Goal: Task Accomplishment & Management: Use online tool/utility

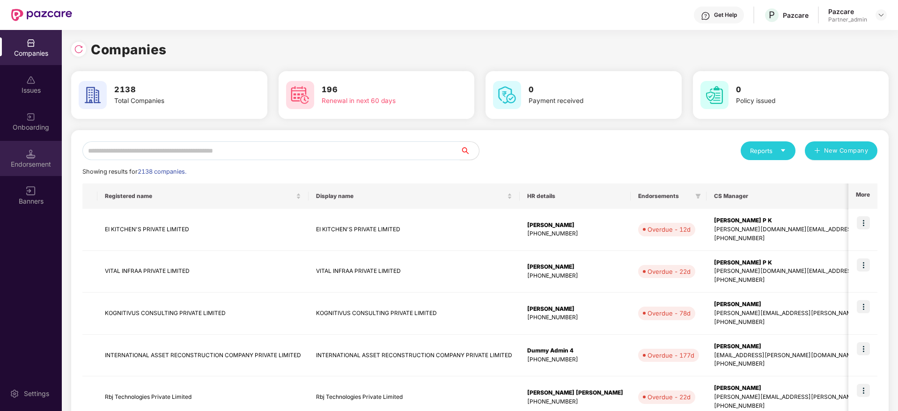
click at [40, 168] on div "Endorsement" at bounding box center [31, 158] width 62 height 35
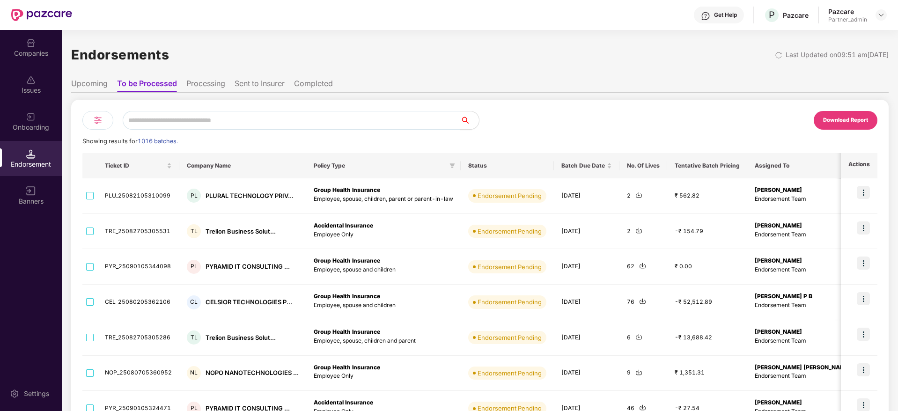
drag, startPoint x: 114, startPoint y: 113, endPoint x: 101, endPoint y: 118, distance: 13.9
click at [110, 115] on div at bounding box center [281, 120] width 398 height 19
click at [99, 118] on img at bounding box center [97, 120] width 11 height 11
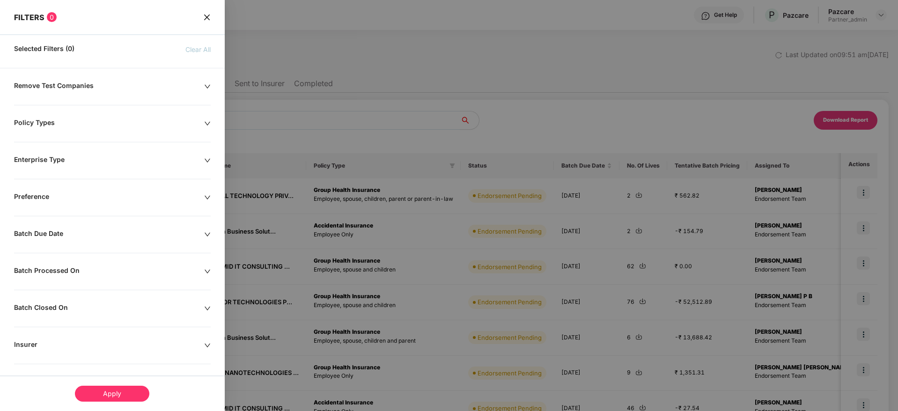
click at [201, 234] on div "Batch Due Date" at bounding box center [109, 234] width 190 height 10
click at [94, 261] on div at bounding box center [59, 263] width 81 height 10
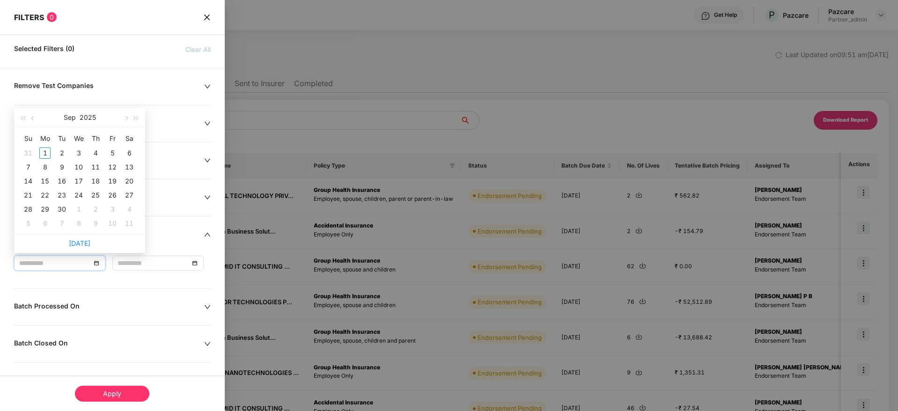
type input "**********"
click at [35, 116] on button "button" at bounding box center [33, 117] width 10 height 19
type input "**********"
click at [46, 207] on div "25" at bounding box center [44, 209] width 11 height 11
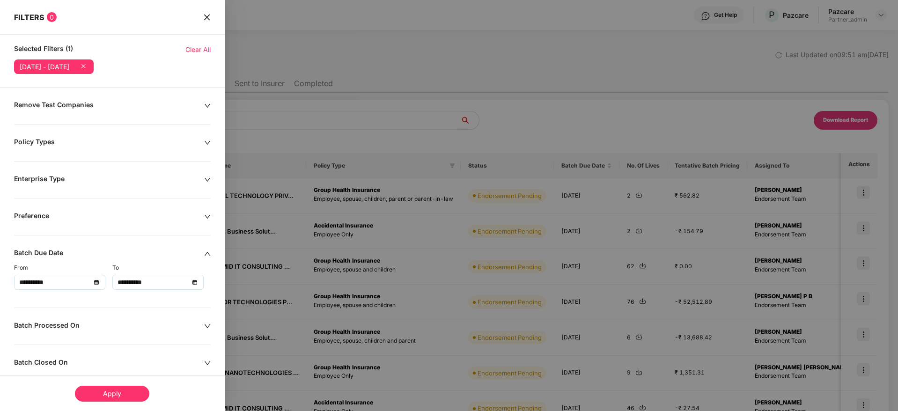
click at [191, 281] on div "**********" at bounding box center [158, 282] width 81 height 10
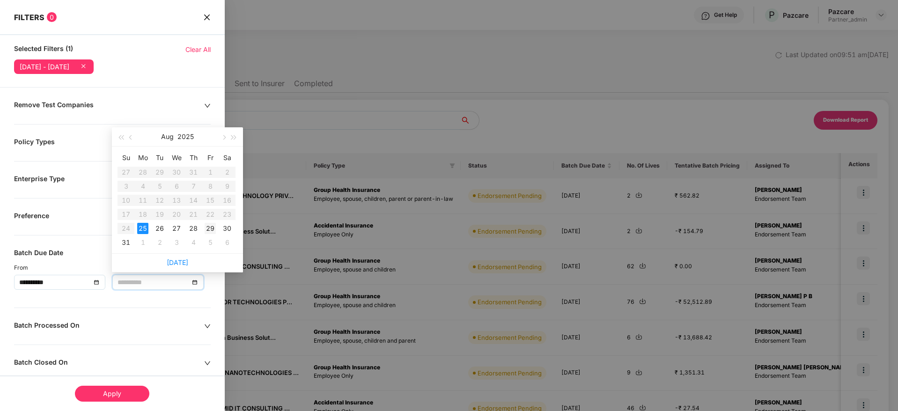
type input "**********"
click at [209, 229] on div "29" at bounding box center [210, 228] width 11 height 11
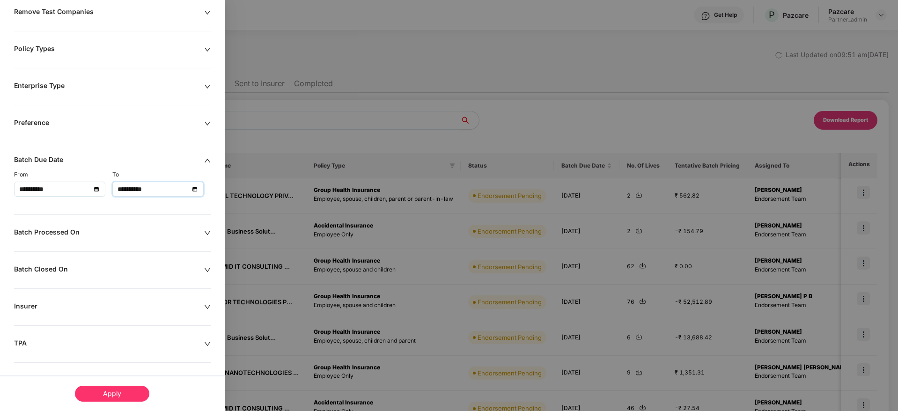
scroll to position [140, 0]
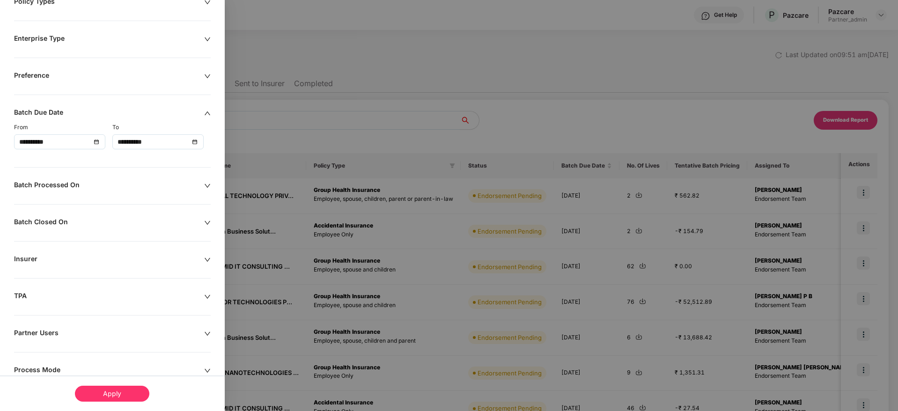
click at [112, 389] on div "Apply" at bounding box center [112, 394] width 74 height 16
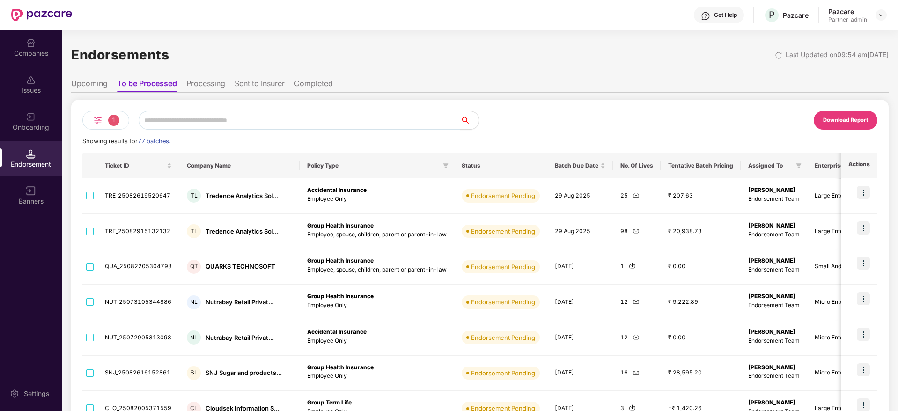
click at [840, 119] on div "Download Report" at bounding box center [845, 120] width 45 height 8
click at [28, 53] on div "Companies" at bounding box center [31, 53] width 62 height 9
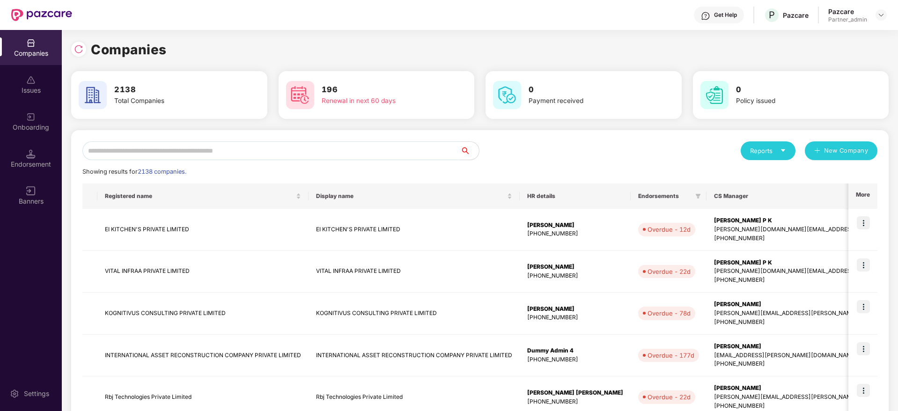
click at [168, 152] on input "text" at bounding box center [271, 150] width 378 height 19
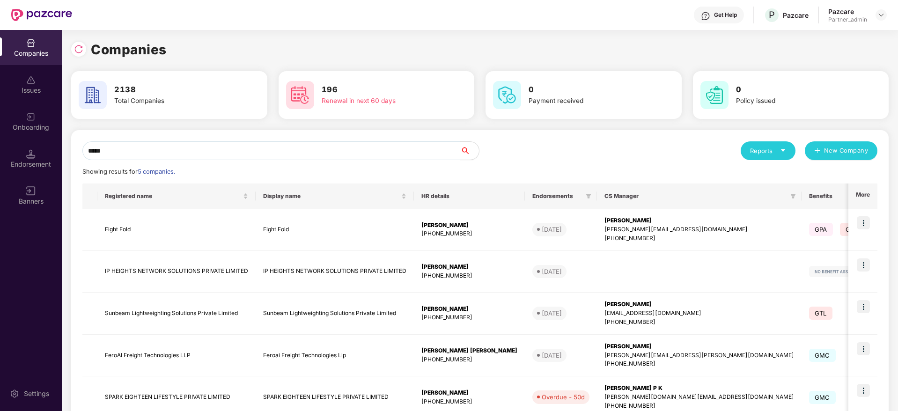
type input "*****"
click at [860, 222] on img at bounding box center [863, 222] width 13 height 13
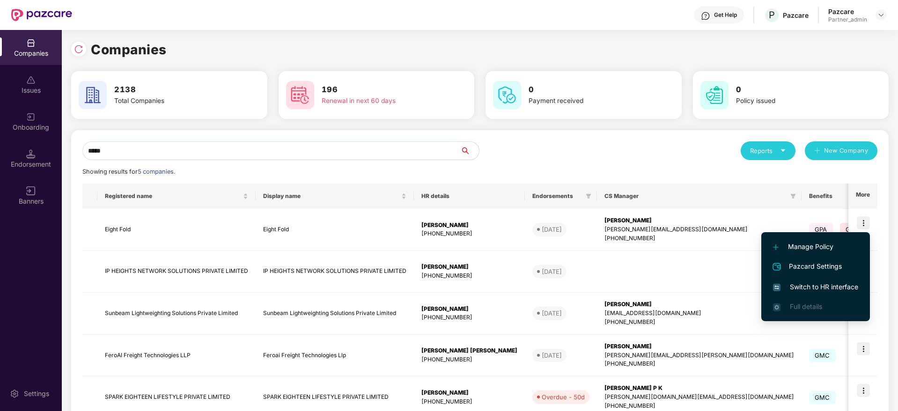
click at [822, 287] on span "Switch to HR interface" at bounding box center [815, 287] width 85 height 10
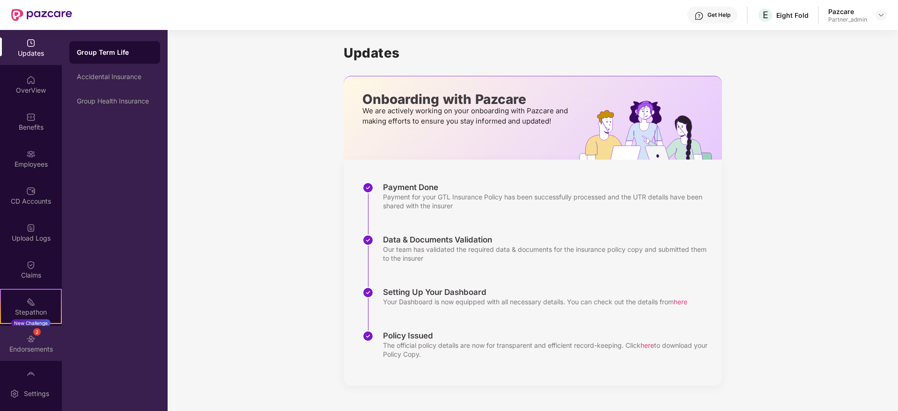
click at [28, 331] on div "2 Endorsements" at bounding box center [31, 343] width 62 height 35
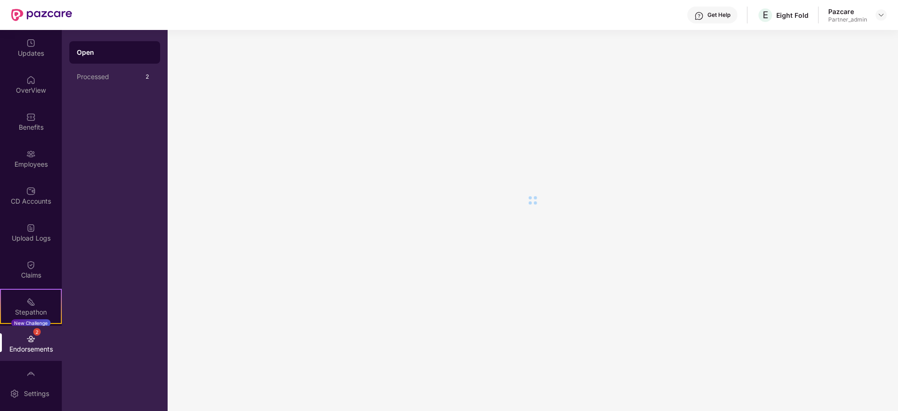
click at [29, 345] on div "Endorsements" at bounding box center [31, 349] width 62 height 9
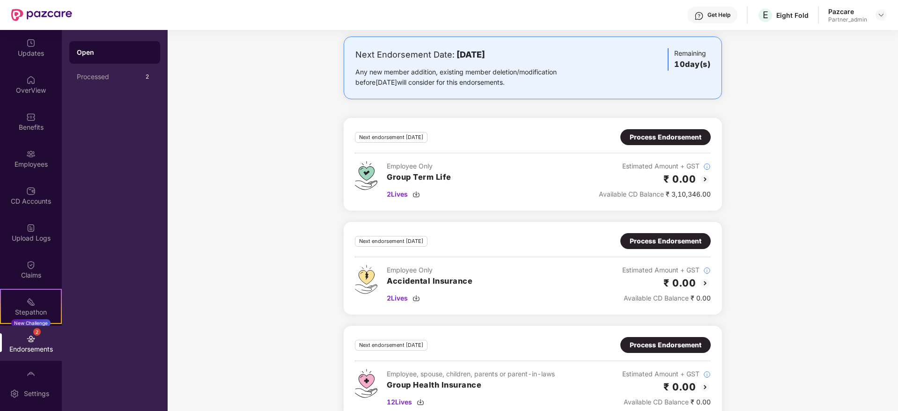
scroll to position [64, 0]
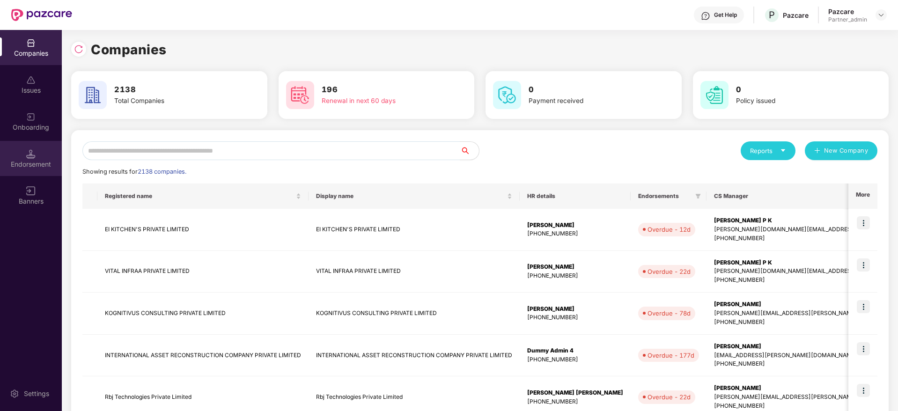
click at [34, 162] on div "Endorsement" at bounding box center [31, 164] width 62 height 9
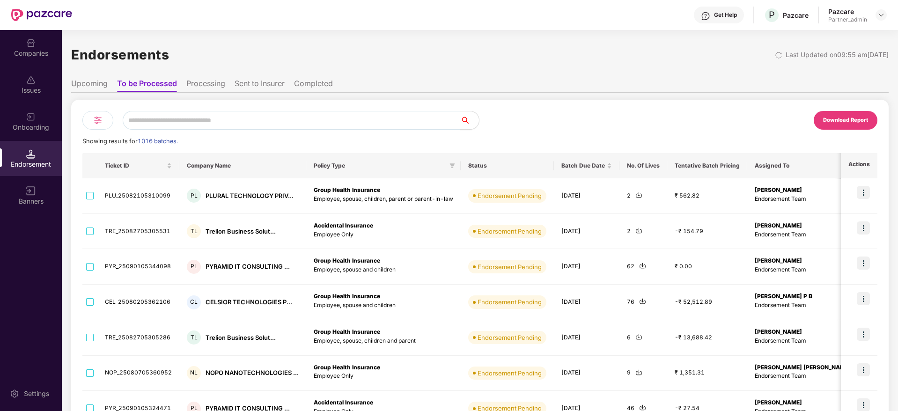
click at [95, 119] on img at bounding box center [97, 120] width 11 height 11
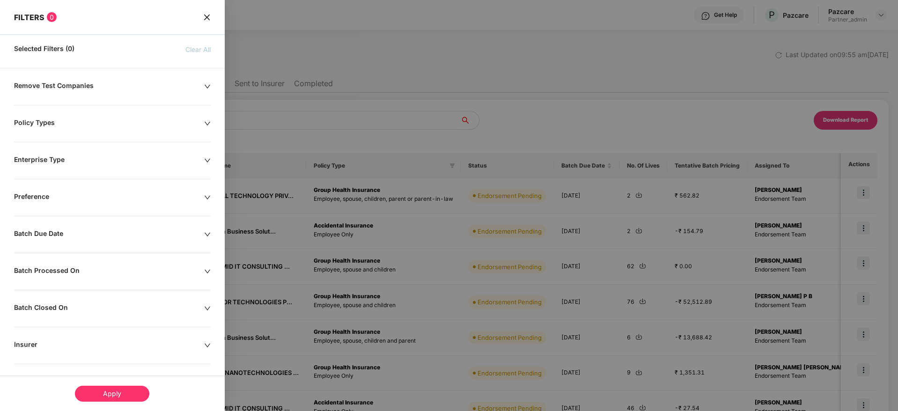
click at [146, 234] on div "Batch Due Date" at bounding box center [109, 234] width 190 height 10
click at [95, 263] on div at bounding box center [59, 263] width 81 height 10
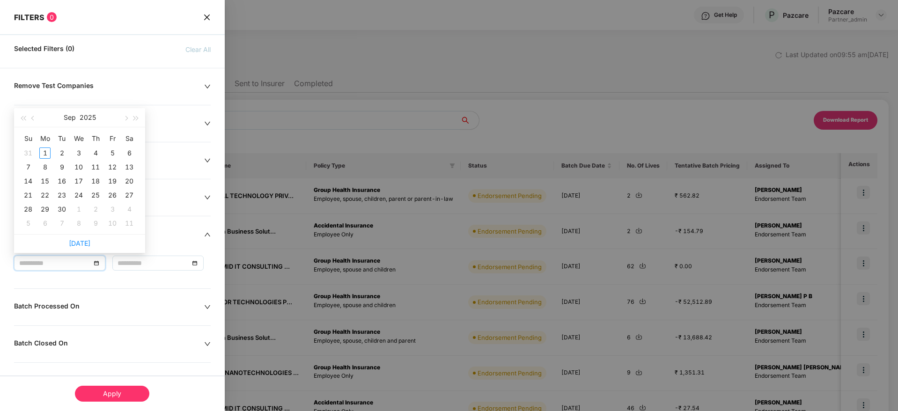
type input "**********"
click at [33, 115] on button "button" at bounding box center [33, 117] width 10 height 19
type input "**********"
click at [44, 207] on div "25" at bounding box center [44, 209] width 11 height 11
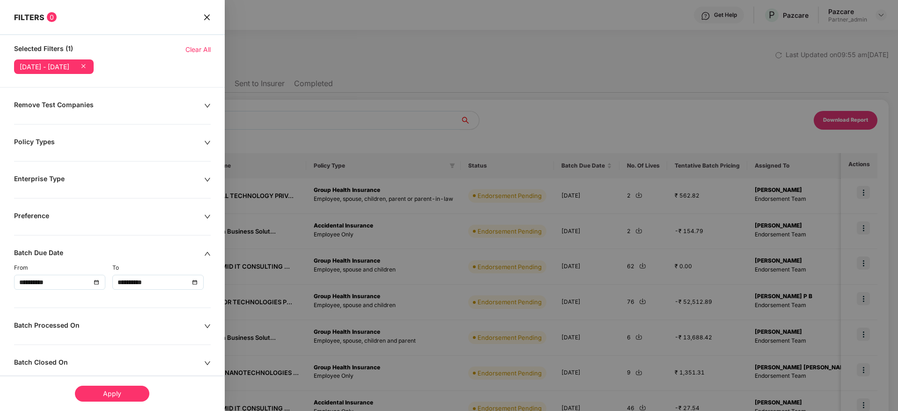
click at [194, 282] on div "**********" at bounding box center [158, 282] width 81 height 10
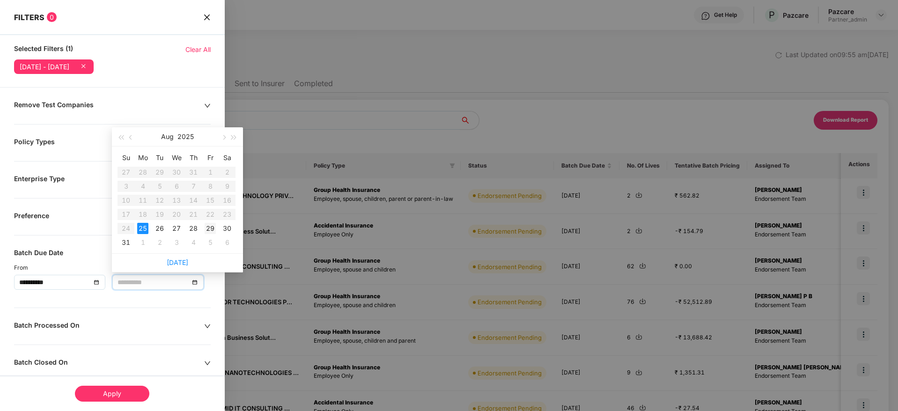
type input "**********"
click at [211, 227] on div "29" at bounding box center [210, 228] width 11 height 11
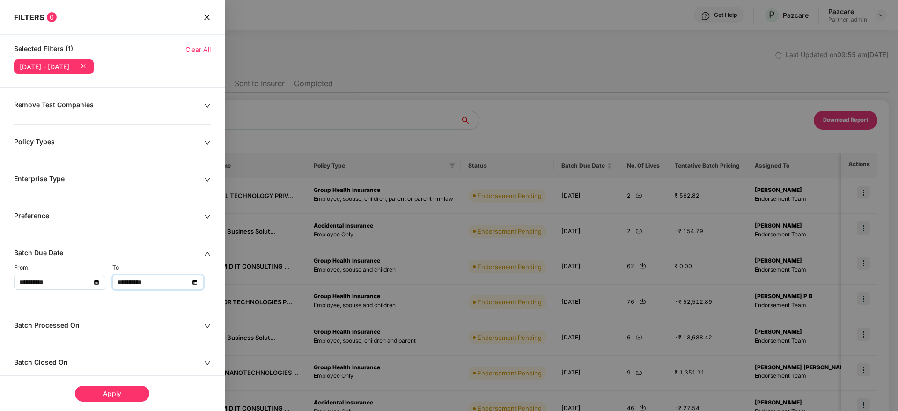
click at [116, 389] on div "Apply" at bounding box center [112, 394] width 74 height 16
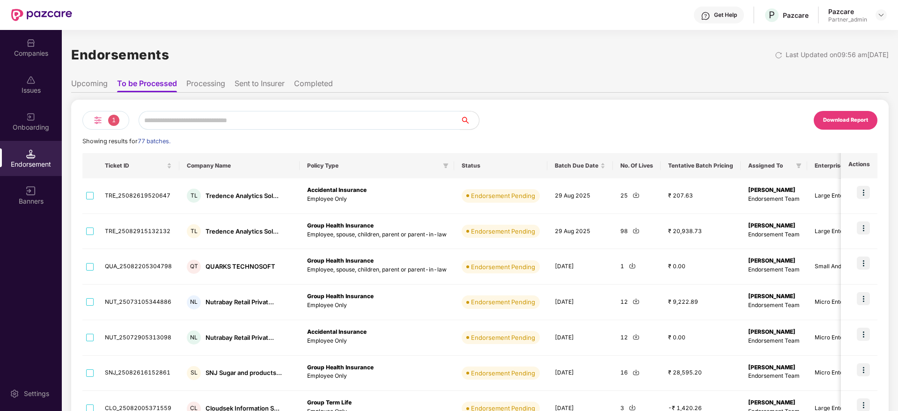
click at [838, 118] on div "Download Report" at bounding box center [845, 120] width 45 height 8
click at [32, 52] on div "Companies" at bounding box center [31, 53] width 62 height 9
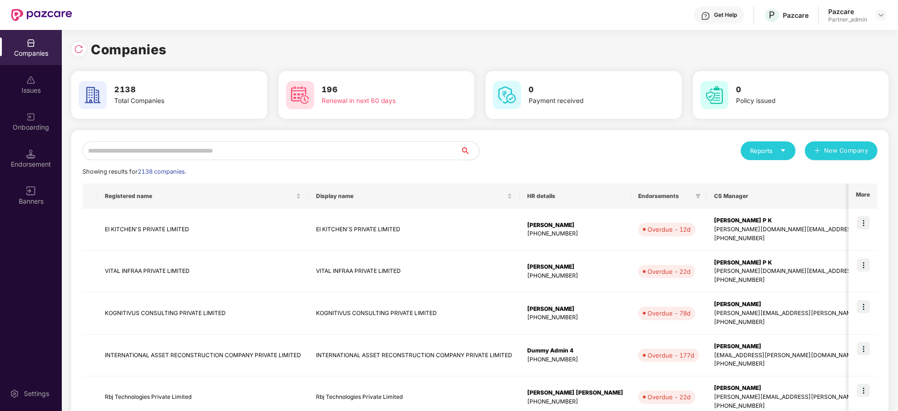
click at [199, 152] on input "text" at bounding box center [271, 150] width 378 height 19
paste input "**********"
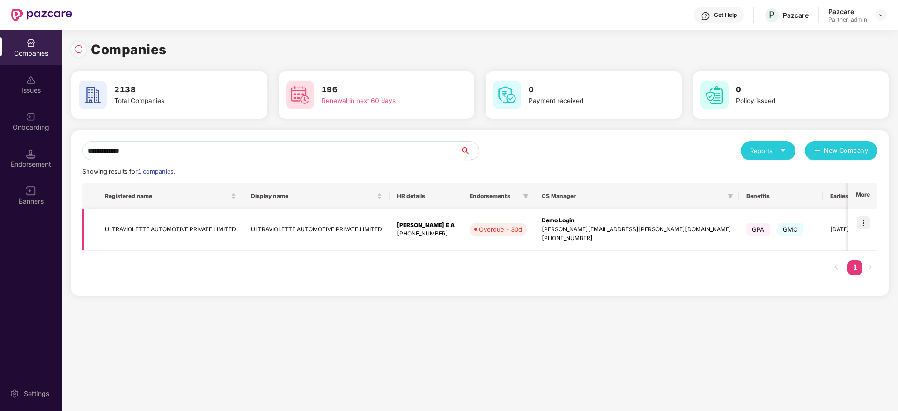
type input "**********"
click at [867, 225] on img at bounding box center [863, 222] width 13 height 13
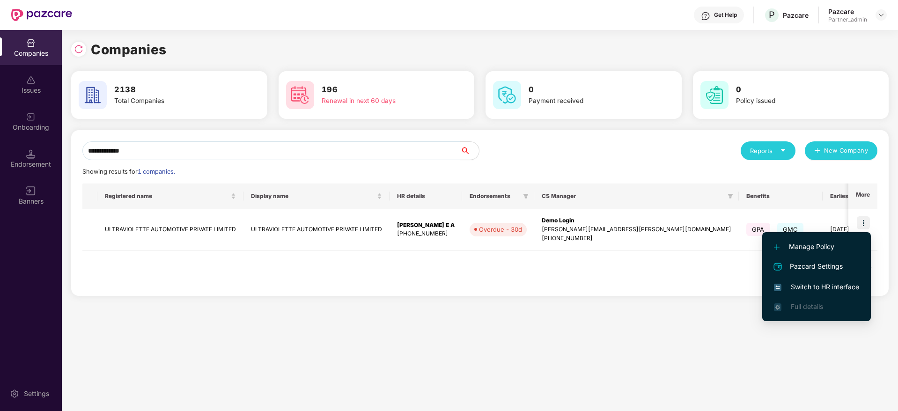
click at [817, 287] on span "Switch to HR interface" at bounding box center [816, 287] width 85 height 10
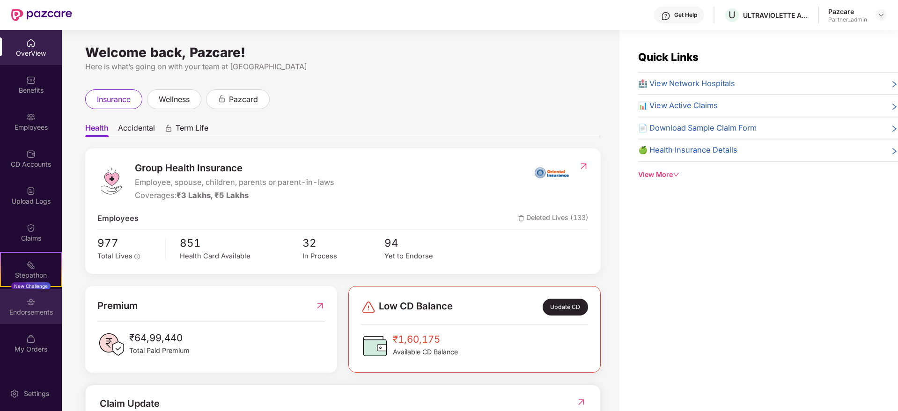
click at [29, 308] on div "Endorsements" at bounding box center [31, 312] width 62 height 9
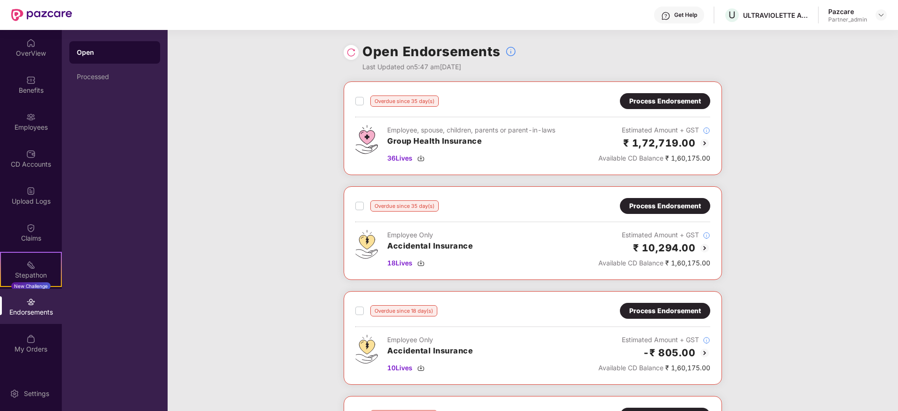
click at [649, 105] on div "Process Endorsement" at bounding box center [665, 101] width 72 height 10
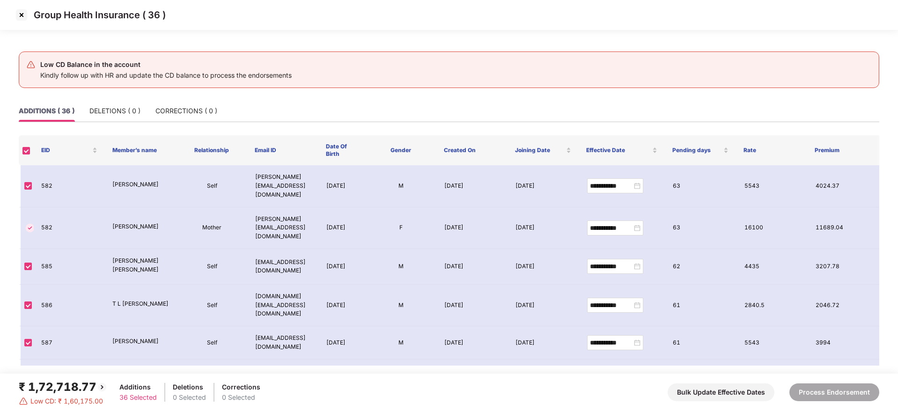
click at [22, 17] on img at bounding box center [21, 14] width 15 height 15
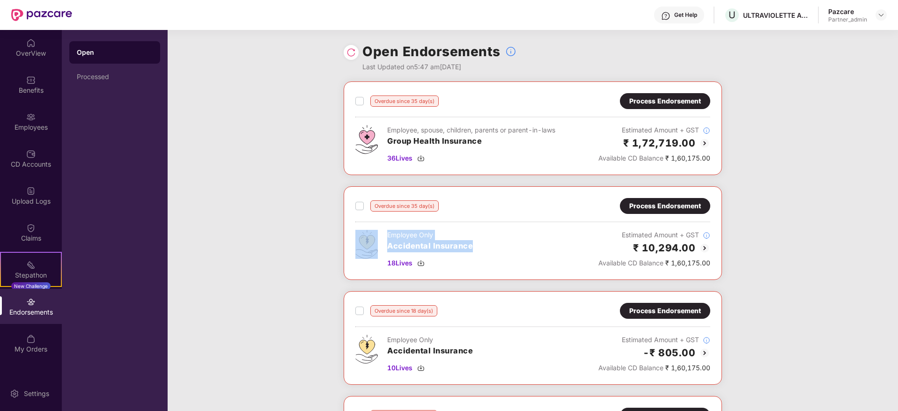
drag, startPoint x: 380, startPoint y: 244, endPoint x: 532, endPoint y: 248, distance: 151.8
click at [532, 248] on div "Employee Only Accidental Insurance 18 Lives Estimated Amount + GST ₹ 10,294.00 …" at bounding box center [532, 249] width 355 height 38
click at [422, 158] on img at bounding box center [420, 158] width 7 height 7
click at [423, 264] on img at bounding box center [420, 262] width 7 height 7
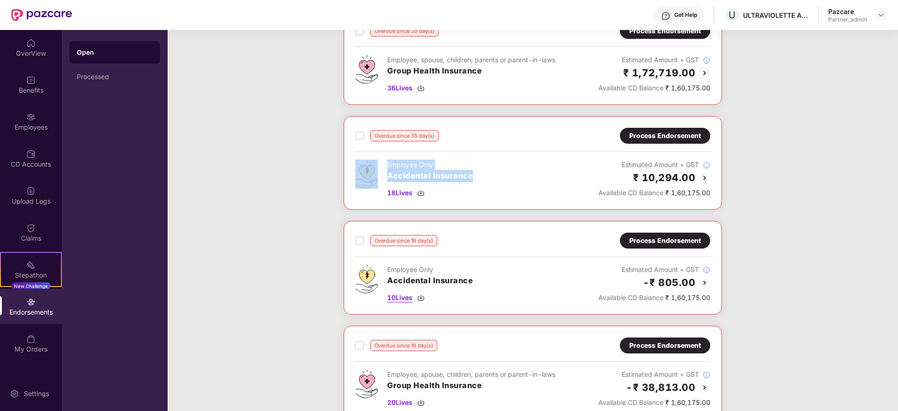
scroll to position [140, 0]
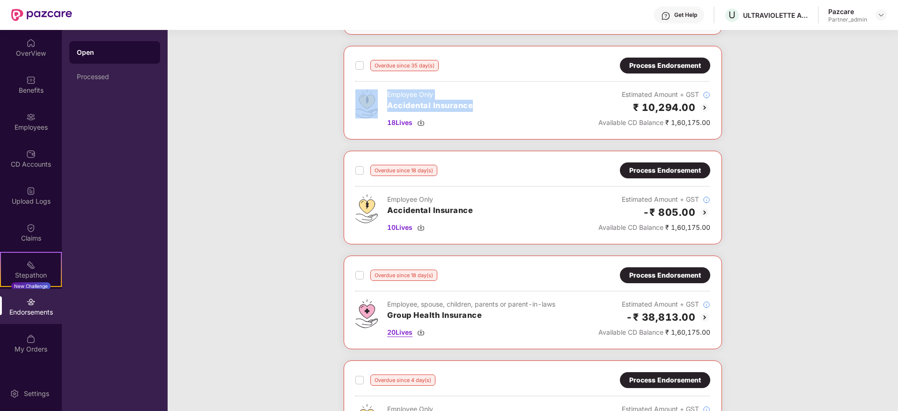
click at [424, 331] on img at bounding box center [420, 332] width 7 height 7
click at [423, 228] on img at bounding box center [420, 227] width 7 height 7
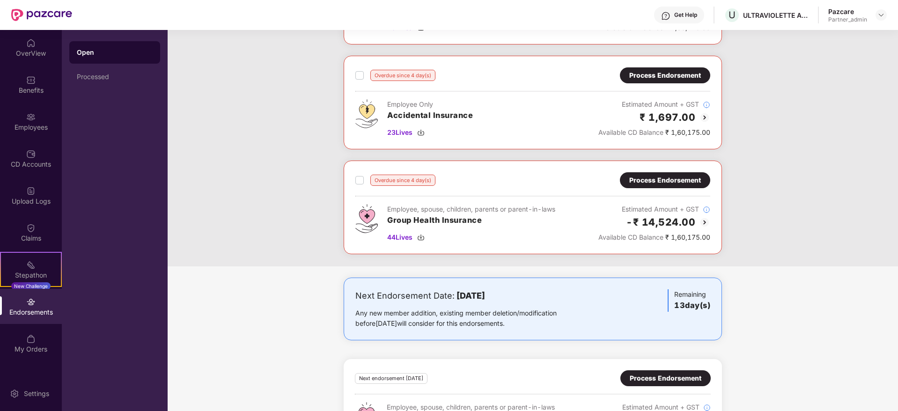
scroll to position [423, 0]
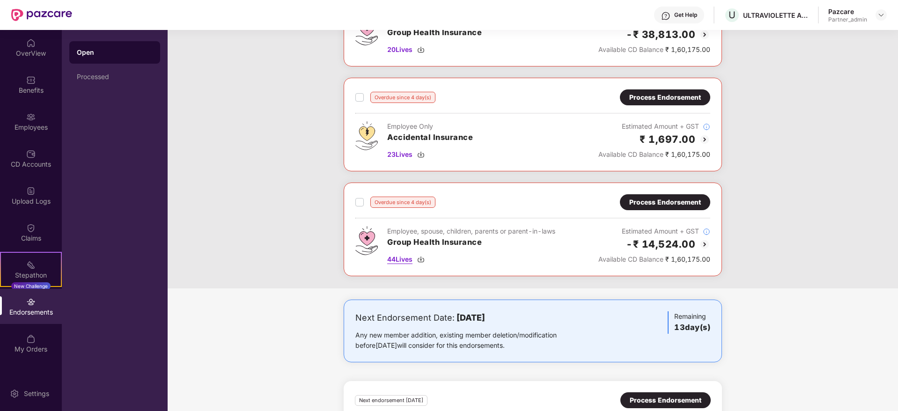
click at [422, 259] on img at bounding box center [420, 259] width 7 height 7
click at [422, 155] on img at bounding box center [420, 154] width 7 height 7
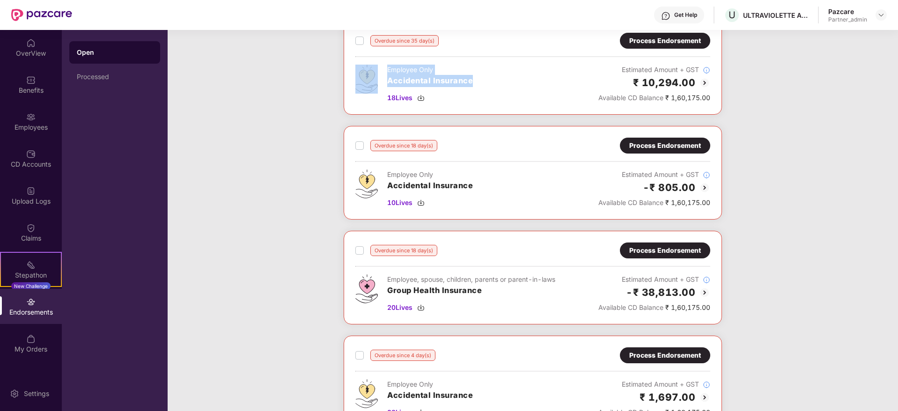
scroll to position [0, 0]
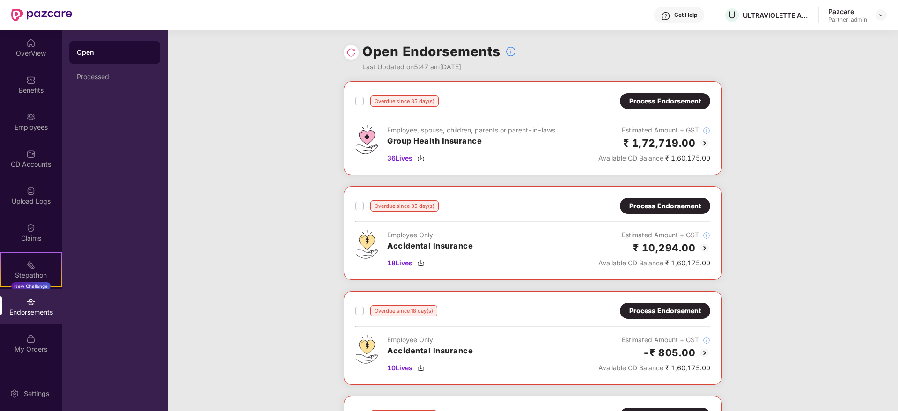
click at [290, 208] on div "Overdue since 35 day(s) Process Endorsement Employee, spouse, children, parents…" at bounding box center [533, 396] width 730 height 630
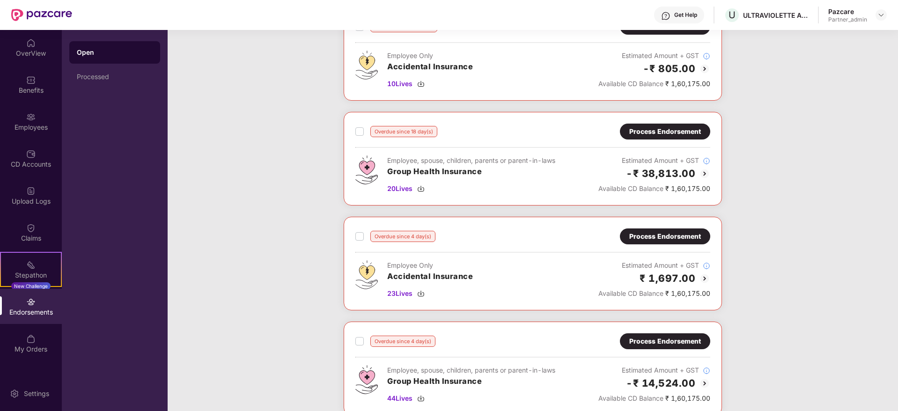
scroll to position [283, 0]
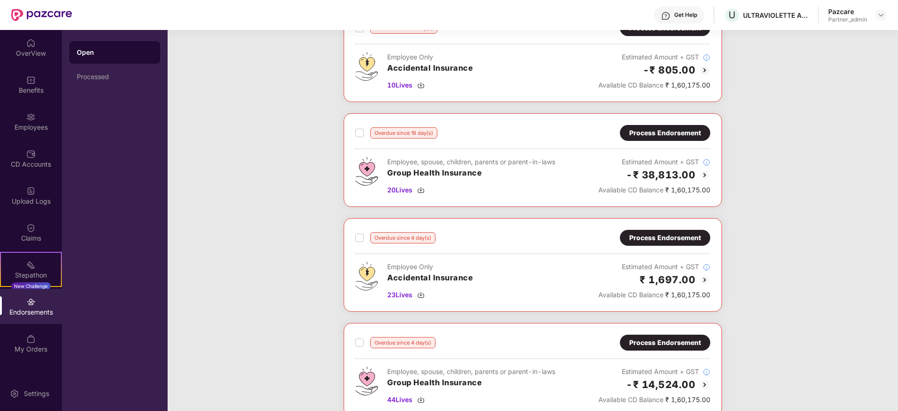
click at [653, 133] on div "Process Endorsement" at bounding box center [665, 133] width 72 height 10
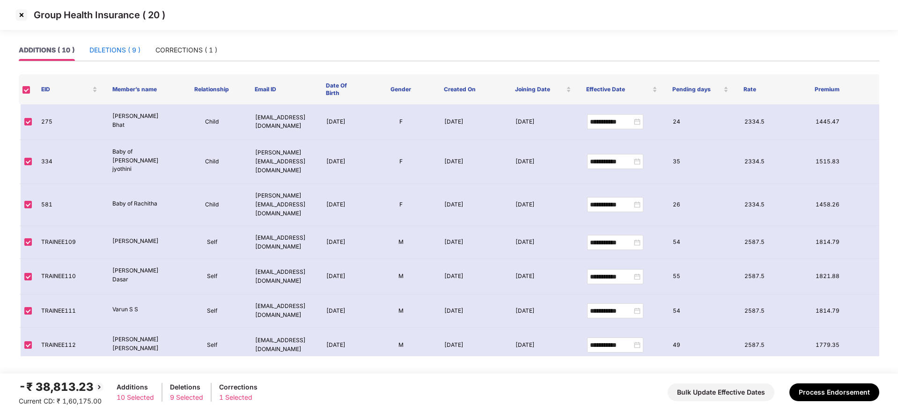
click at [109, 50] on div "DELETIONS ( 9 )" at bounding box center [114, 50] width 51 height 10
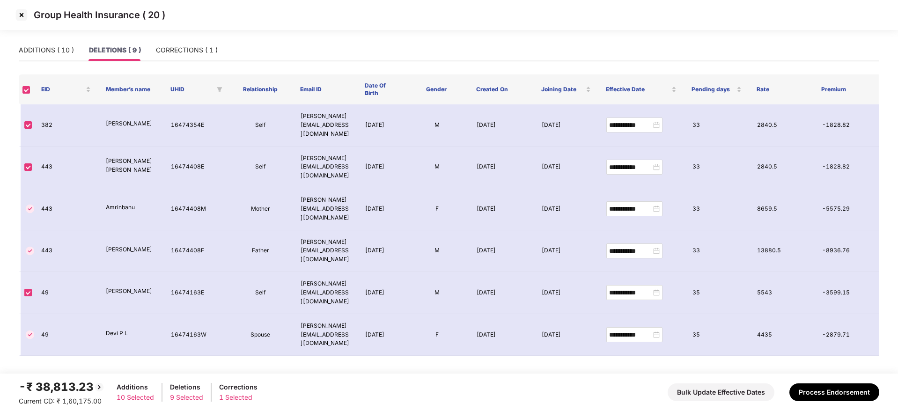
click at [22, 15] on img at bounding box center [21, 14] width 15 height 15
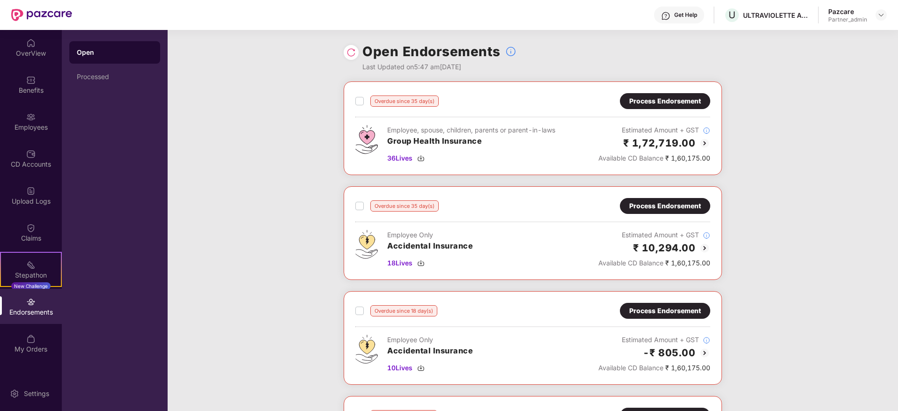
click at [650, 100] on div "Process Endorsement" at bounding box center [665, 101] width 72 height 10
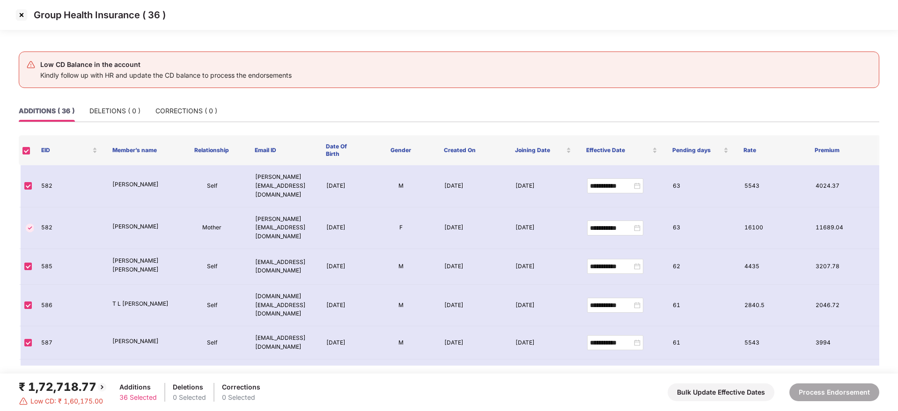
click at [23, 12] on img at bounding box center [21, 14] width 15 height 15
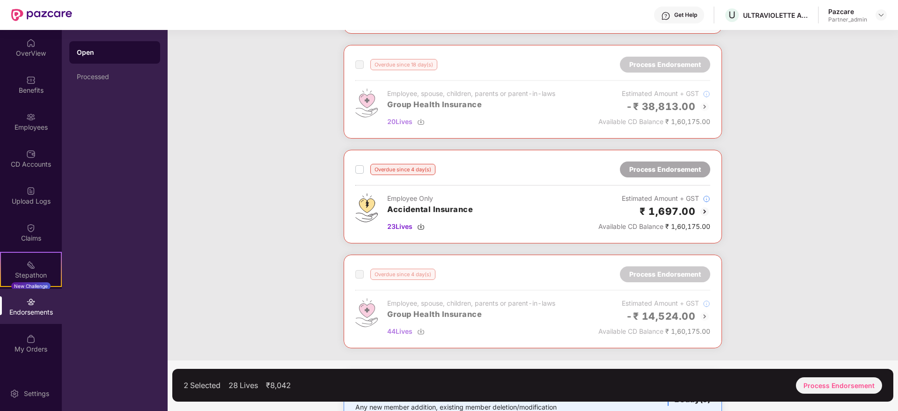
scroll to position [421, 0]
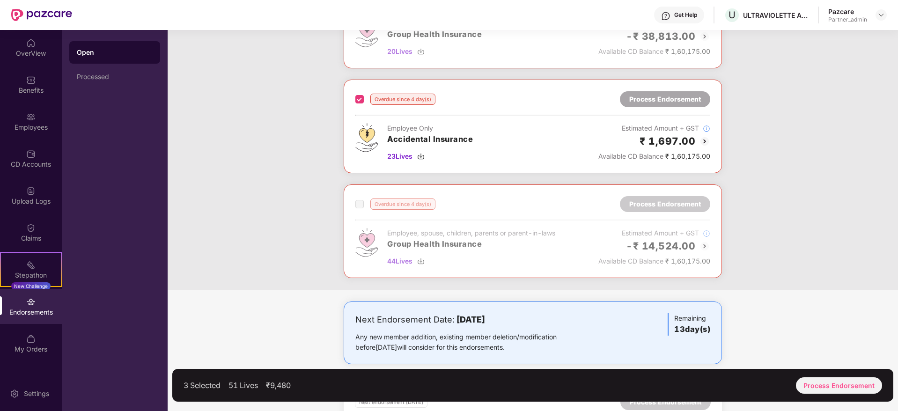
click at [848, 395] on div "3 Selected 51 Lives ₹9,480 Process Endorsement" at bounding box center [532, 385] width 721 height 33
click at [841, 386] on div "Process Endorsement" at bounding box center [839, 385] width 86 height 16
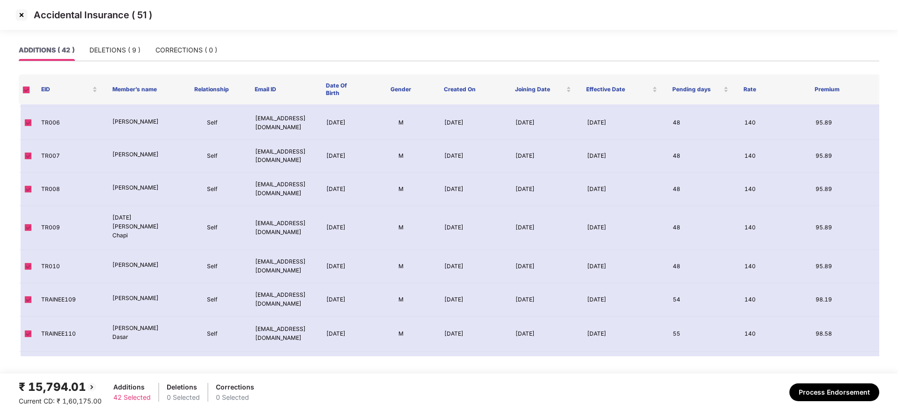
scroll to position [1184, 0]
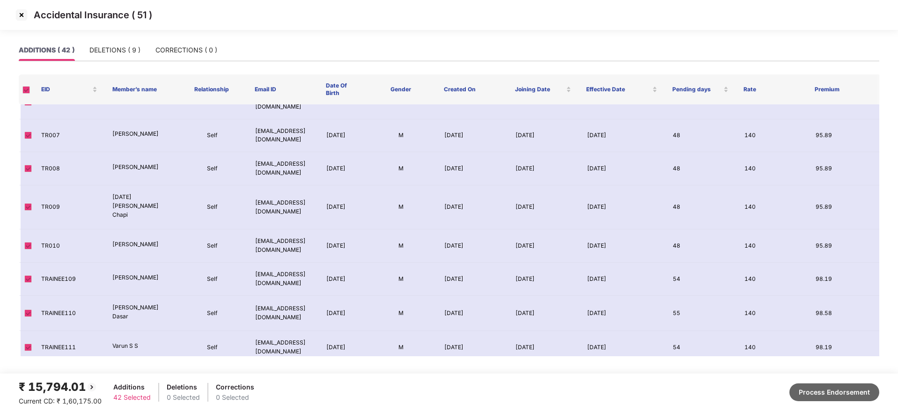
click at [852, 394] on button "Process Endorsement" at bounding box center [834, 393] width 90 height 18
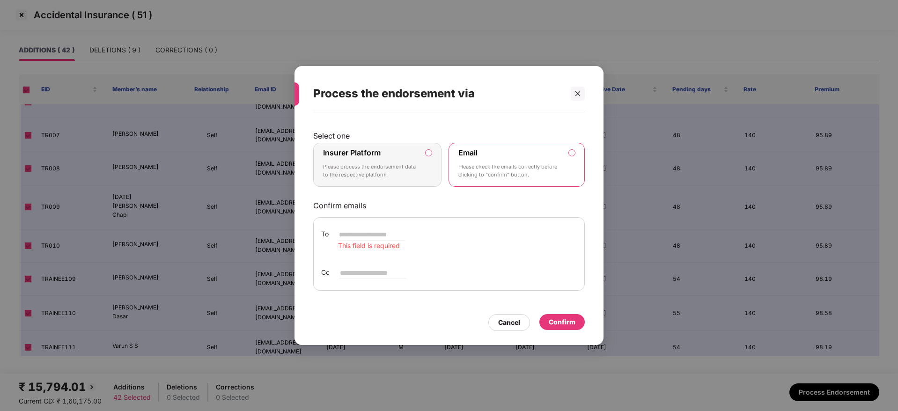
click at [433, 166] on label "Insurer Platform Please process the endorsement data to the respective platform" at bounding box center [377, 165] width 128 height 44
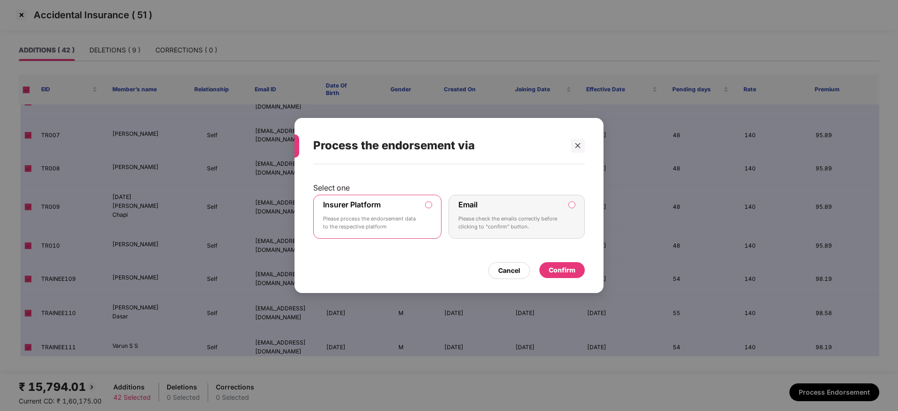
click at [562, 268] on div "Confirm" at bounding box center [562, 270] width 27 height 10
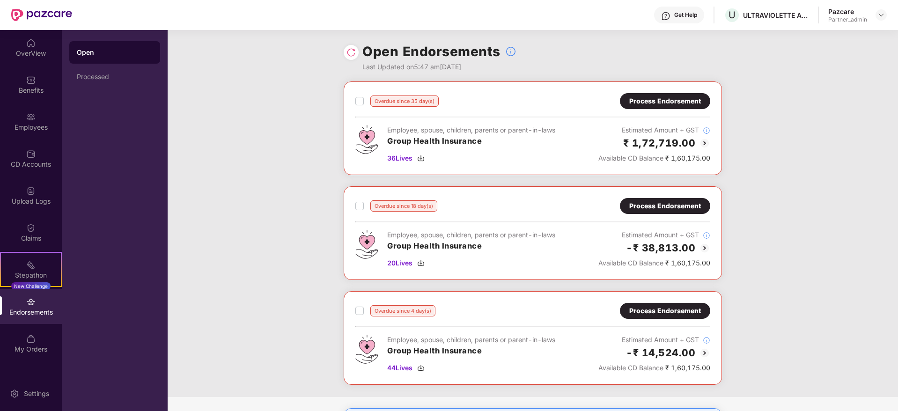
click at [653, 200] on div "Process Endorsement" at bounding box center [665, 206] width 90 height 16
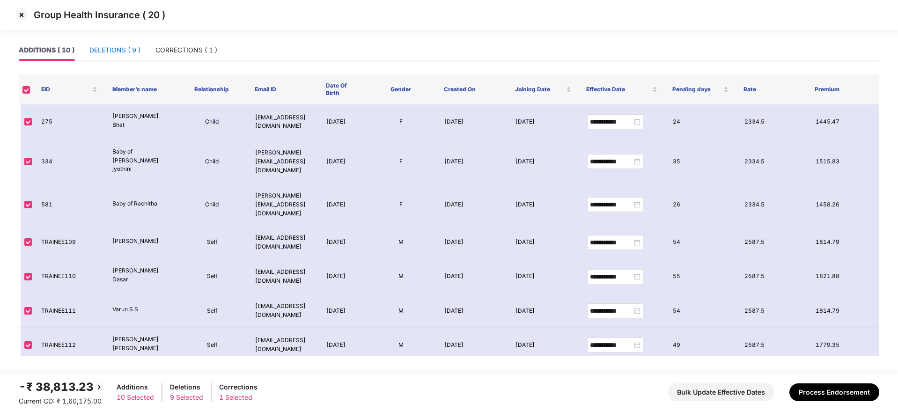
click at [102, 53] on div "DELETIONS ( 9 )" at bounding box center [114, 50] width 51 height 10
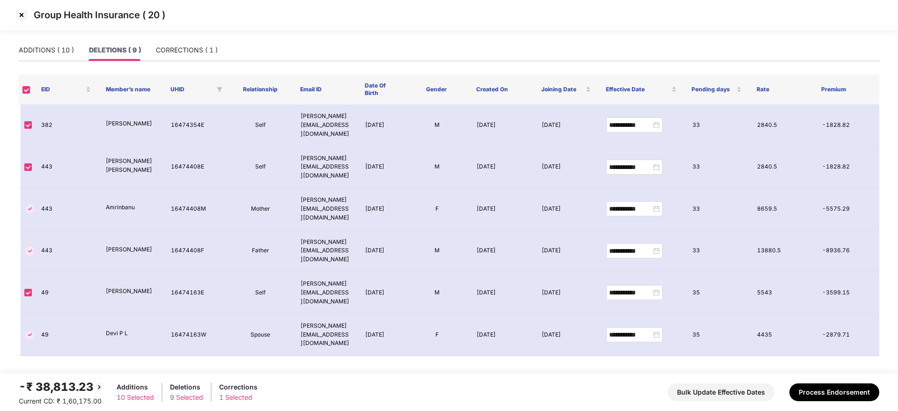
click at [19, 11] on img at bounding box center [21, 14] width 15 height 15
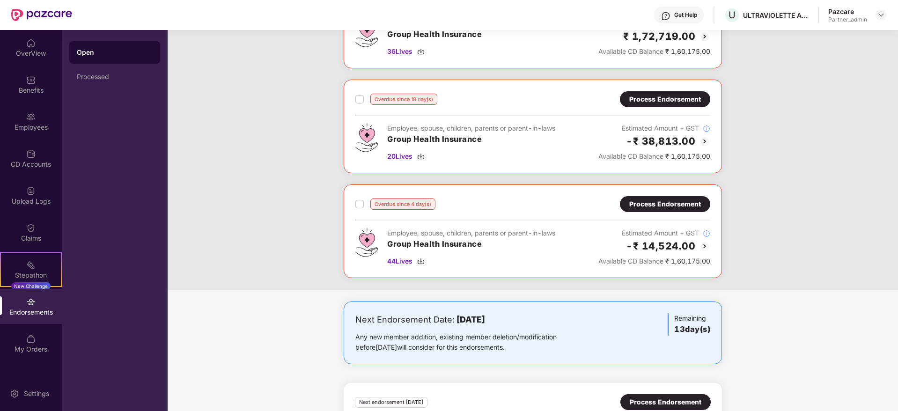
scroll to position [70, 0]
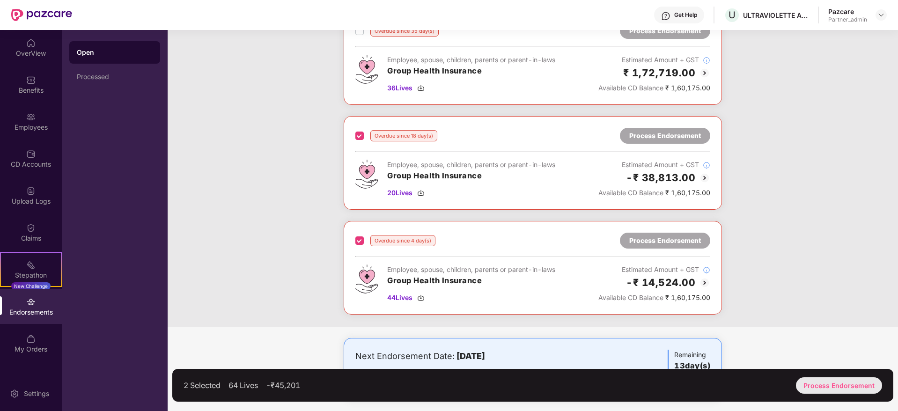
click at [837, 385] on div "Process Endorsement" at bounding box center [839, 385] width 86 height 16
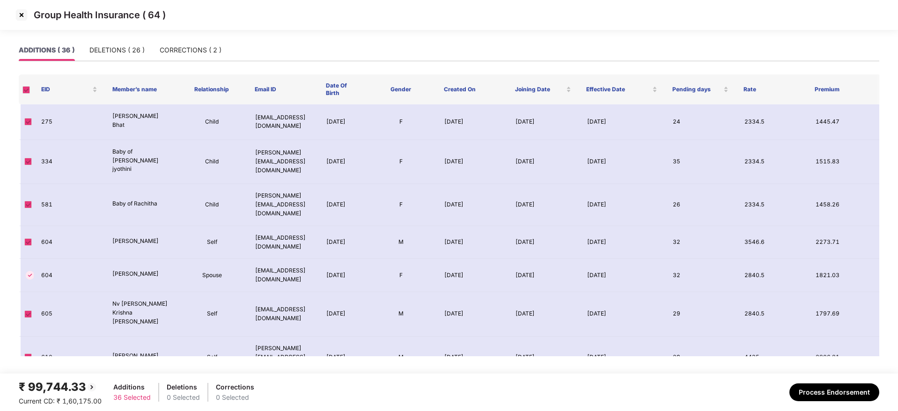
click at [26, 93] on span at bounding box center [25, 89] width 7 height 7
click at [27, 92] on span at bounding box center [25, 89] width 7 height 7
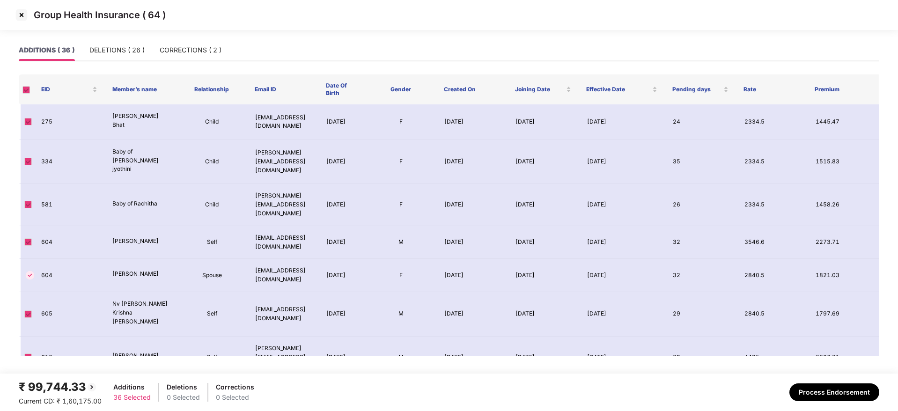
click at [27, 92] on span at bounding box center [25, 89] width 7 height 7
click at [22, 15] on img at bounding box center [21, 14] width 15 height 15
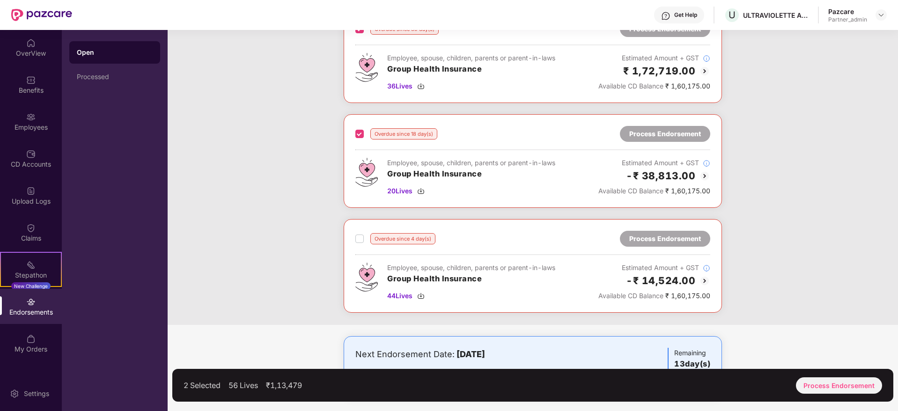
scroll to position [140, 0]
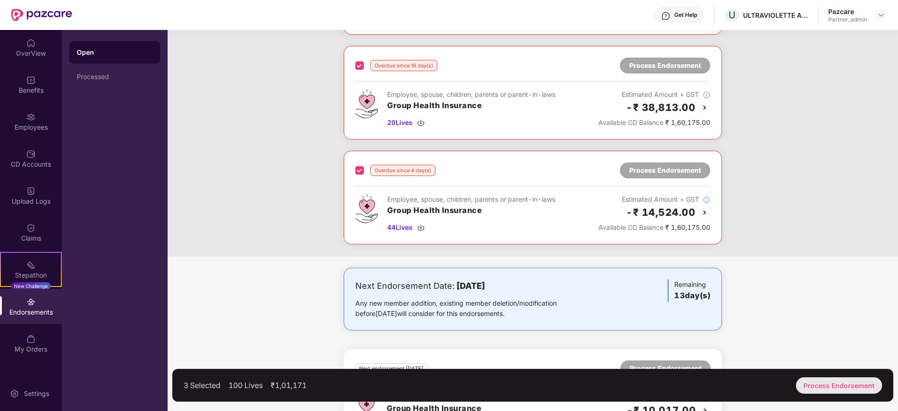
click at [830, 384] on div "Process Endorsement" at bounding box center [839, 385] width 86 height 16
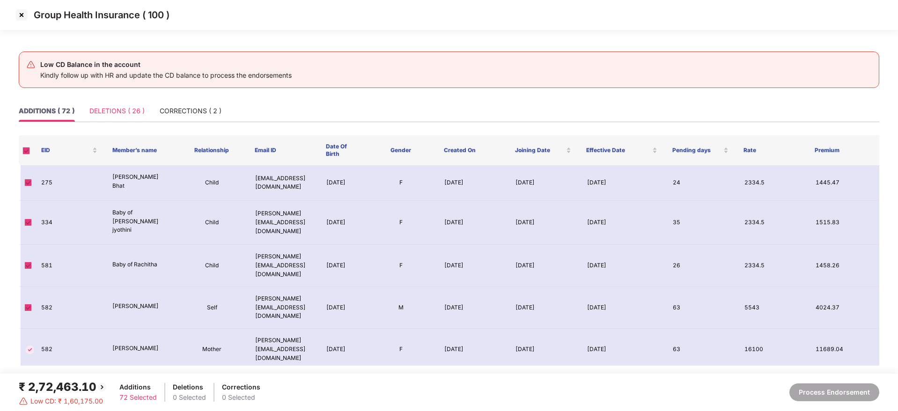
click at [119, 120] on div "DELETIONS ( 26 )" at bounding box center [116, 111] width 55 height 22
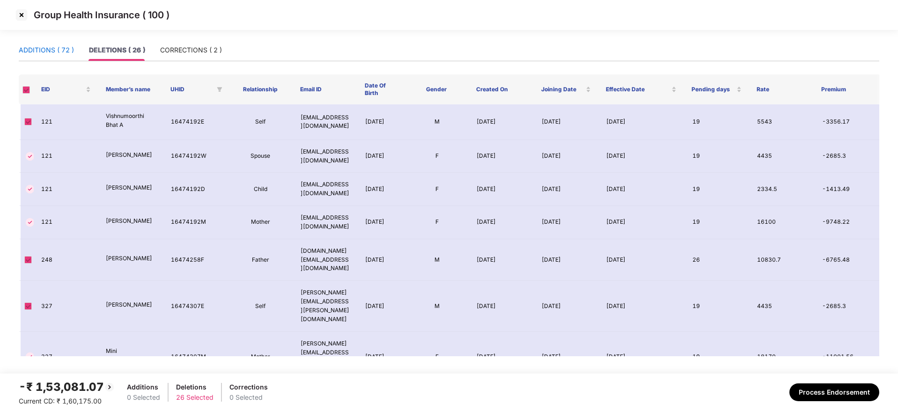
click at [52, 49] on div "ADDITIONS ( 72 )" at bounding box center [46, 50] width 55 height 10
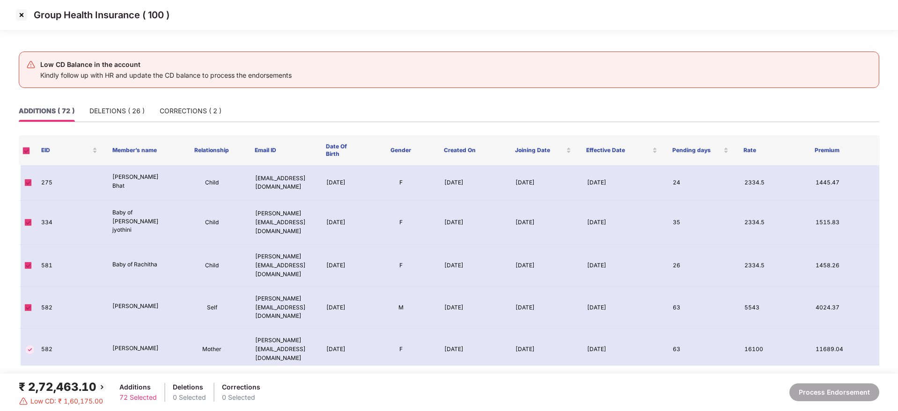
click at [20, 15] on img at bounding box center [21, 14] width 15 height 15
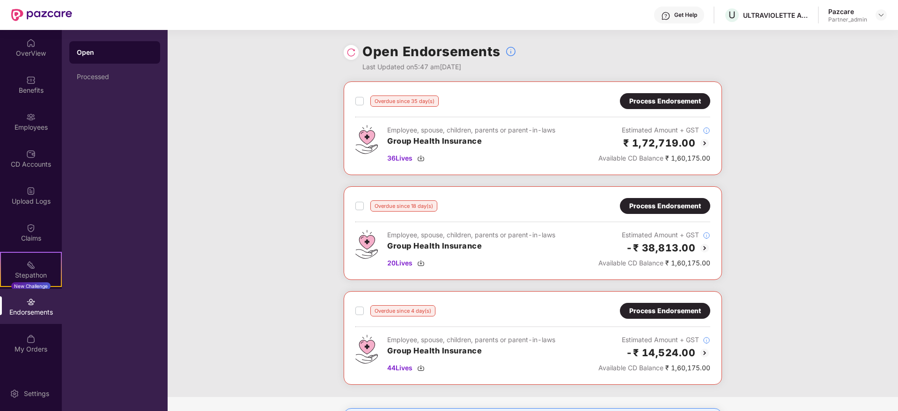
click at [670, 207] on div "Process Endorsement" at bounding box center [665, 206] width 72 height 10
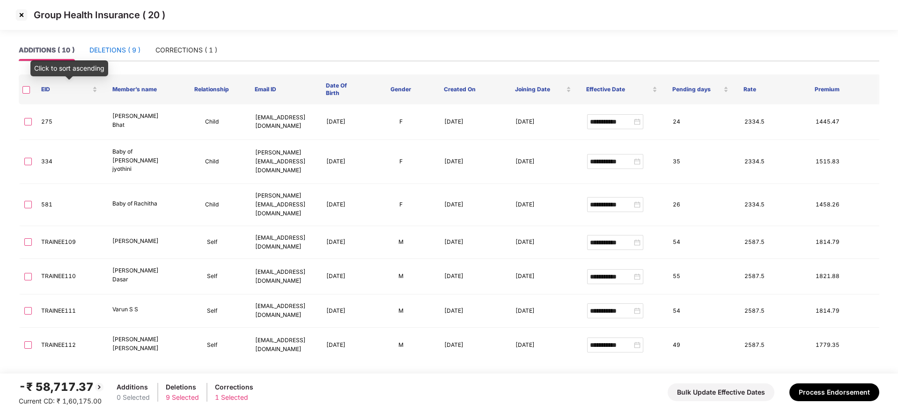
click at [117, 52] on div "DELETIONS ( 9 )" at bounding box center [114, 50] width 51 height 10
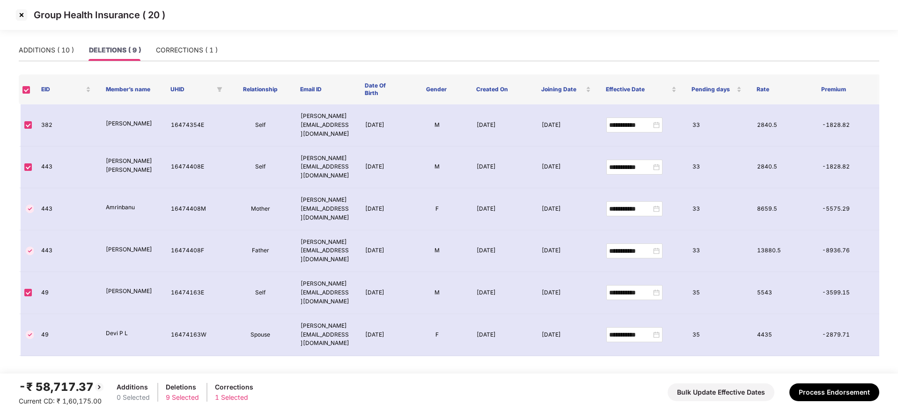
click at [24, 15] on img at bounding box center [21, 14] width 15 height 15
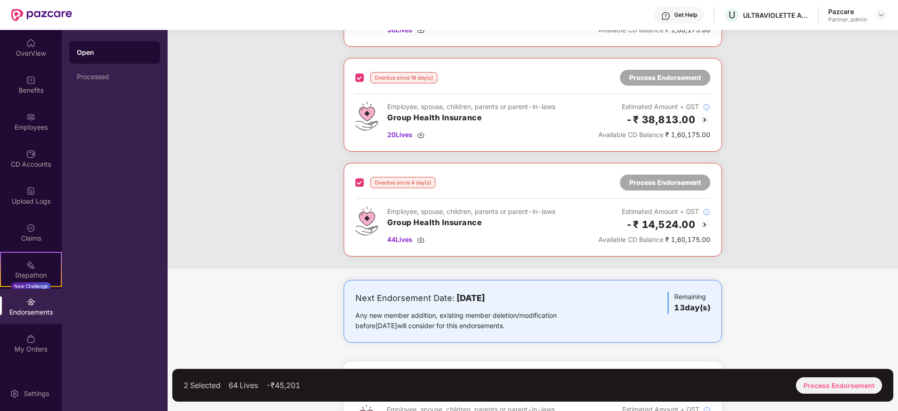
scroll to position [109, 0]
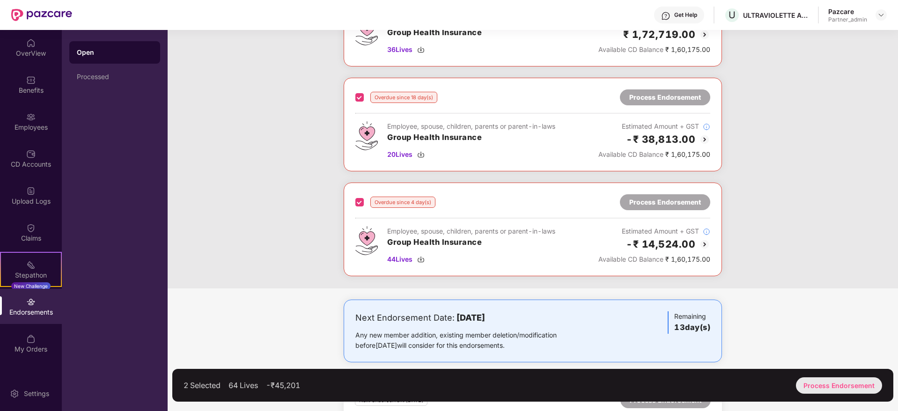
click at [848, 382] on div "Process Endorsement" at bounding box center [839, 385] width 86 height 16
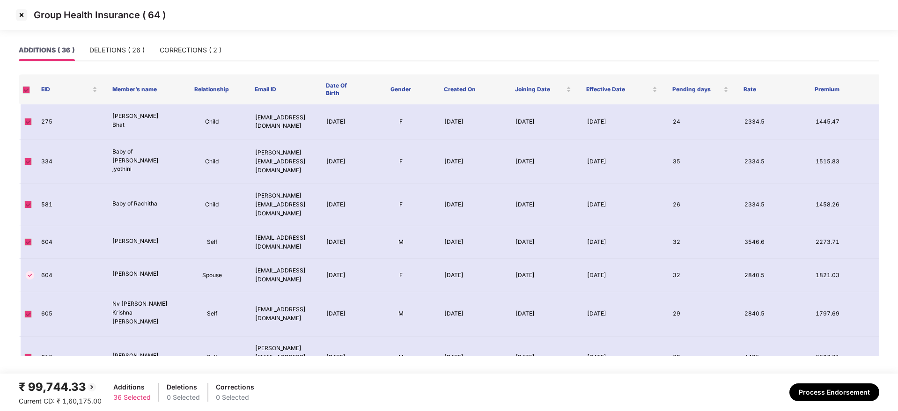
click at [25, 91] on span at bounding box center [25, 89] width 7 height 7
click at [114, 45] on div "DELETIONS ( 26 )" at bounding box center [116, 50] width 55 height 10
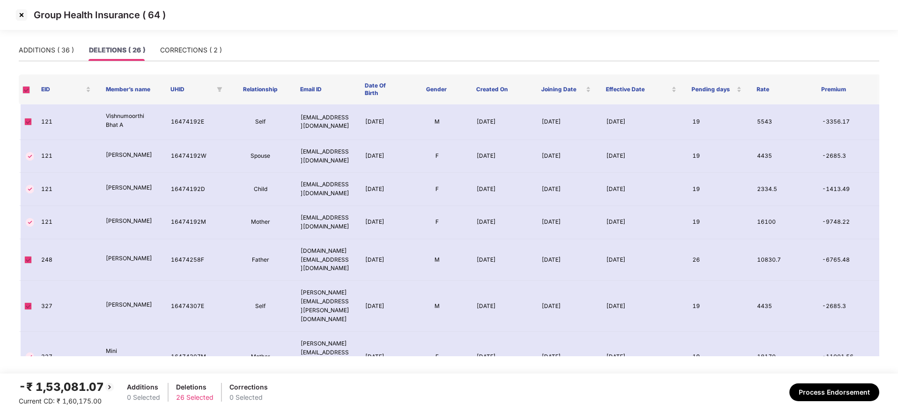
click at [27, 90] on span at bounding box center [25, 89] width 7 height 7
click at [56, 48] on div "ADDITIONS ( 36 )" at bounding box center [46, 50] width 55 height 10
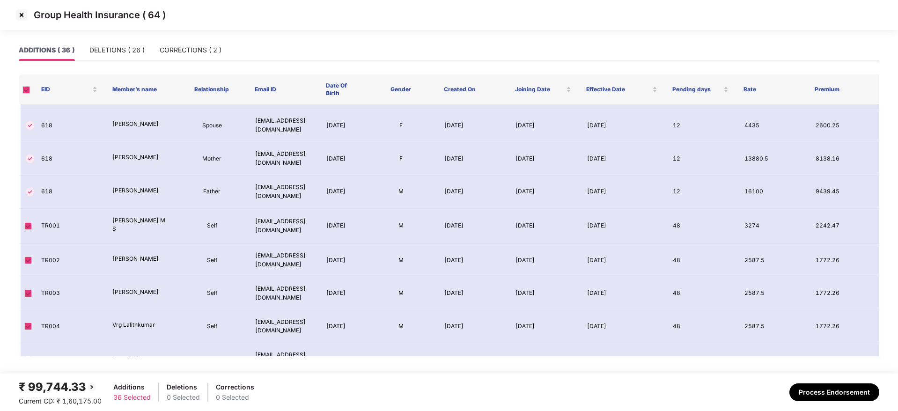
scroll to position [553, 0]
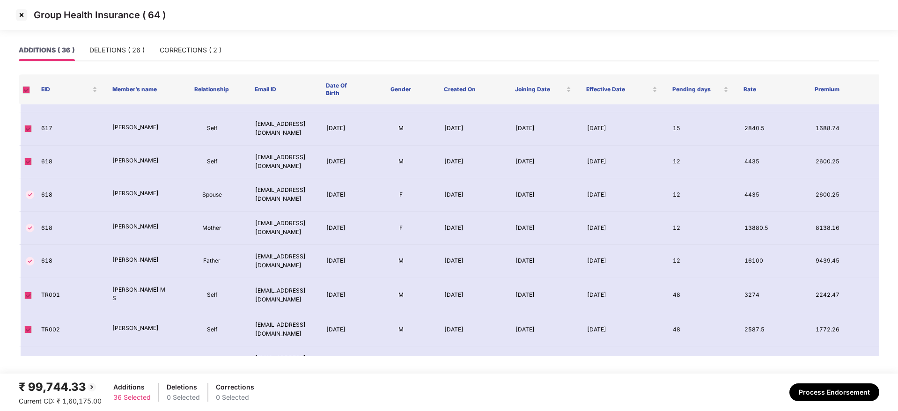
click at [21, 15] on img at bounding box center [21, 14] width 15 height 15
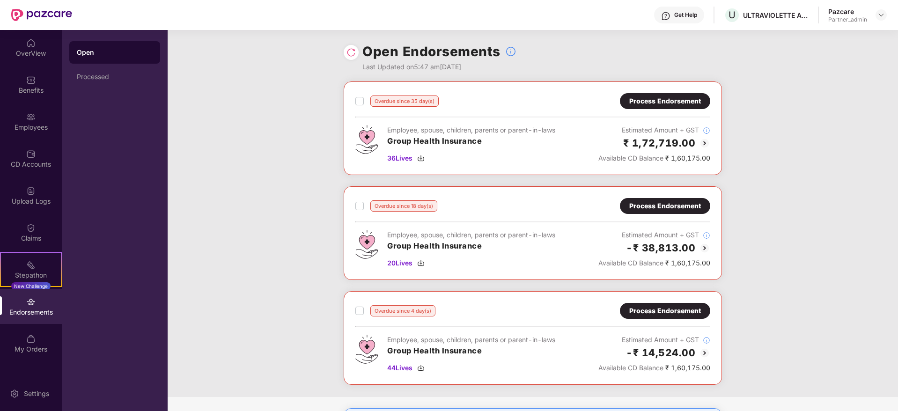
click at [674, 203] on div "Process Endorsement" at bounding box center [665, 206] width 72 height 10
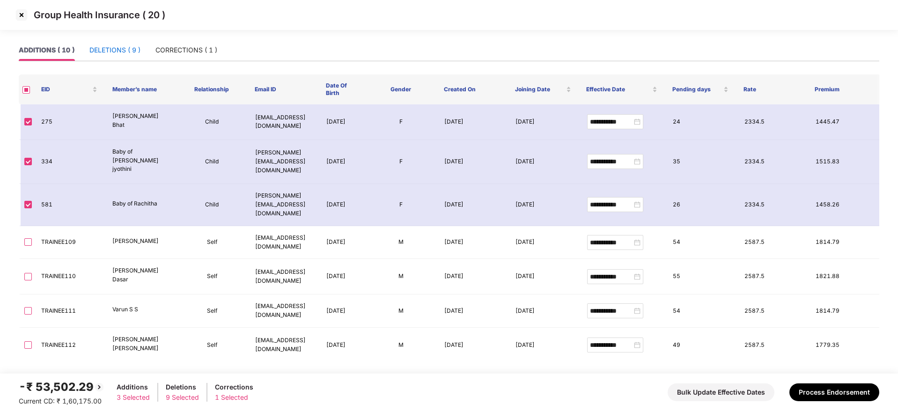
click at [127, 51] on div "DELETIONS ( 9 )" at bounding box center [114, 50] width 51 height 10
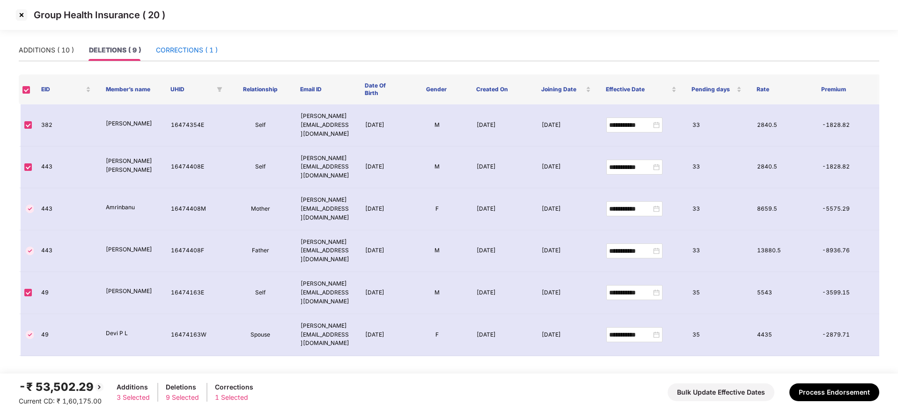
click at [183, 45] on div "CORRECTIONS ( 1 )" at bounding box center [187, 50] width 62 height 10
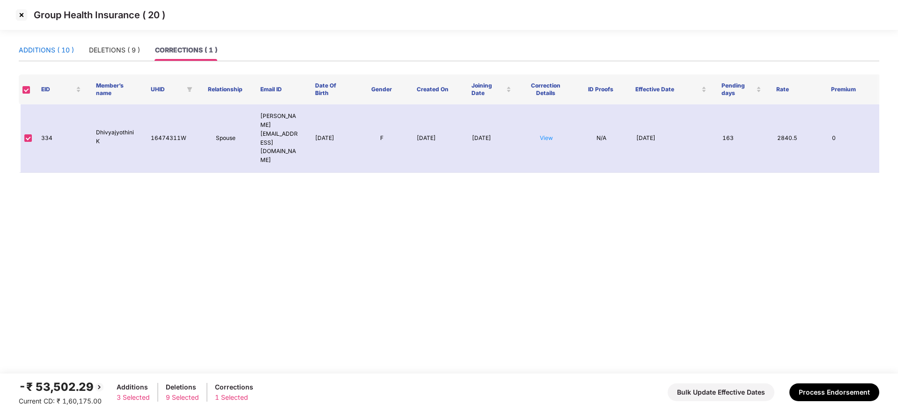
click at [42, 51] on div "ADDITIONS ( 10 )" at bounding box center [46, 50] width 55 height 10
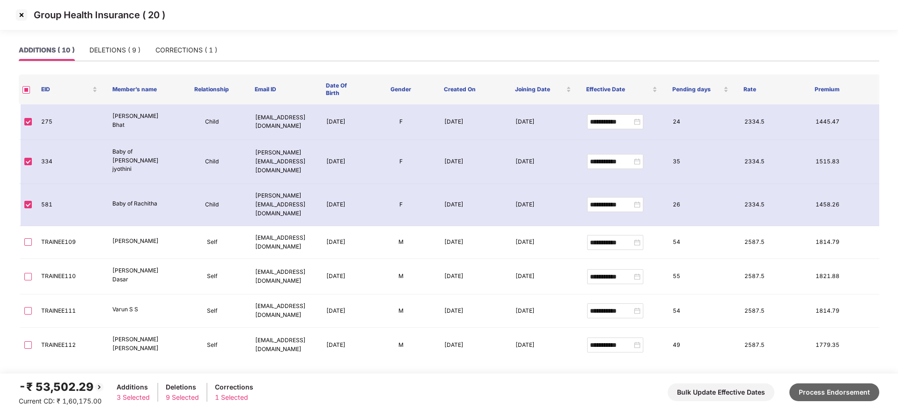
click at [842, 394] on button "Process Endorsement" at bounding box center [834, 393] width 90 height 18
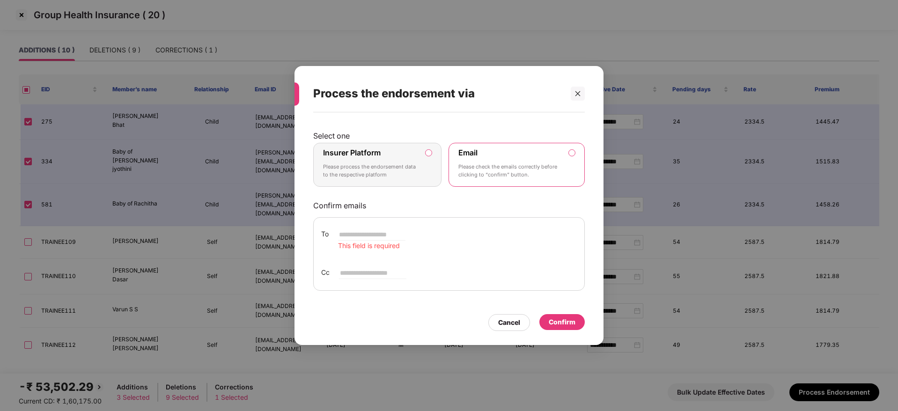
click at [384, 167] on p "Please process the endorsement data to the respective platform" at bounding box center [371, 171] width 96 height 16
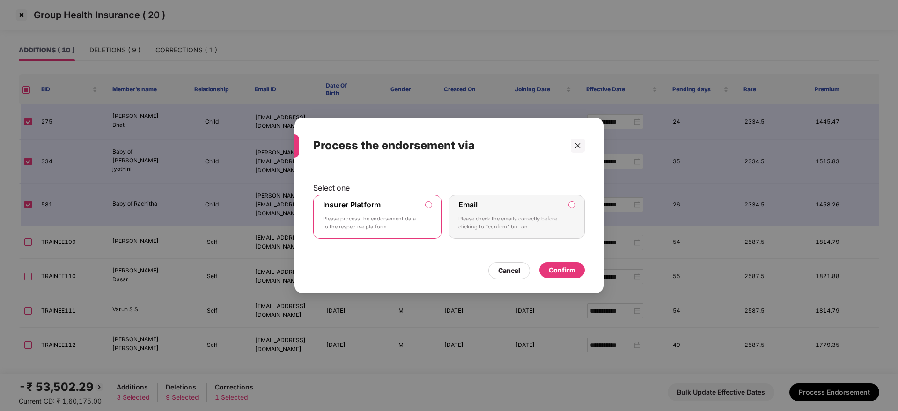
click at [569, 265] on div "Confirm" at bounding box center [562, 270] width 27 height 10
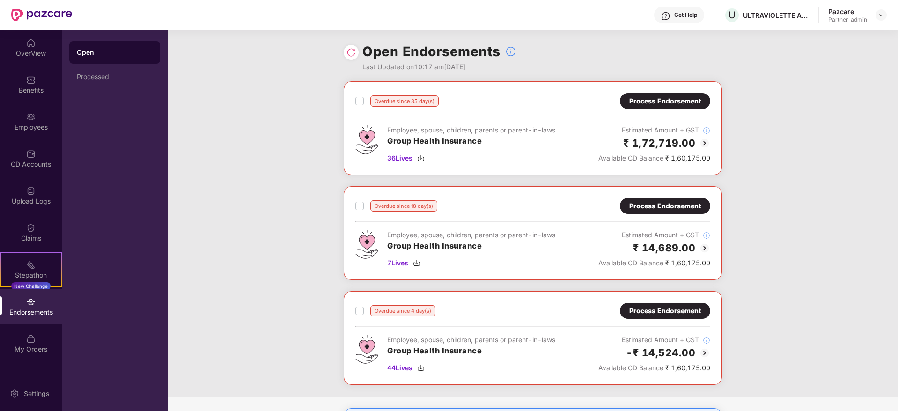
scroll to position [140, 0]
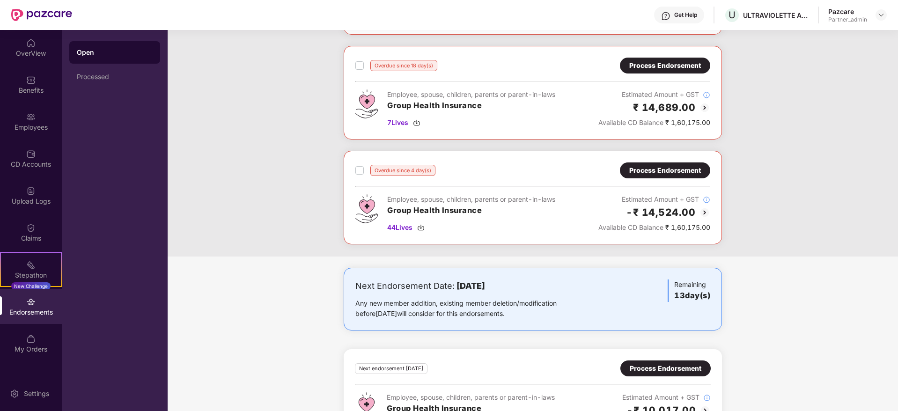
click at [651, 165] on div "Process Endorsement" at bounding box center [665, 170] width 72 height 10
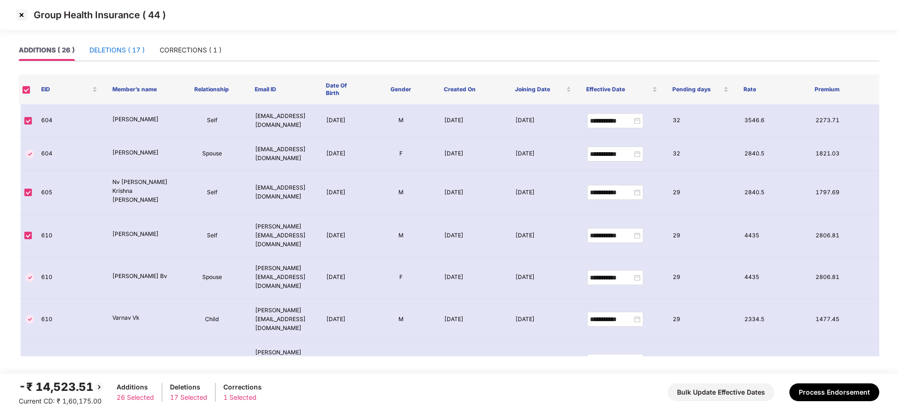
click at [108, 48] on div "DELETIONS ( 17 )" at bounding box center [116, 50] width 55 height 10
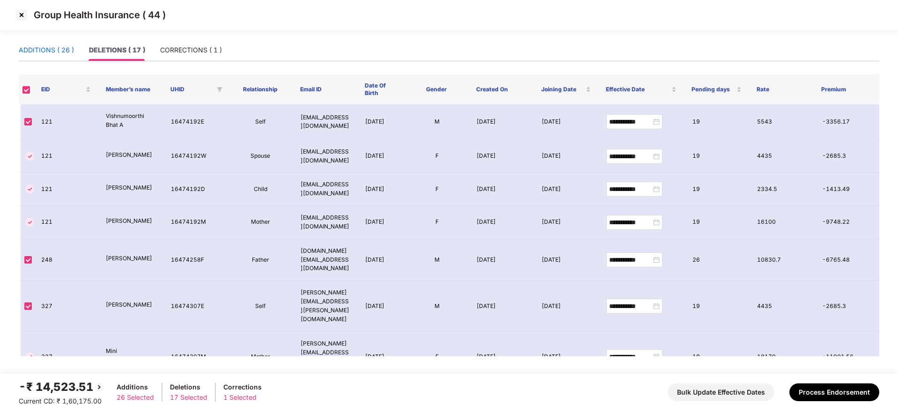
click at [32, 53] on div "ADDITIONS ( 26 )" at bounding box center [46, 50] width 55 height 10
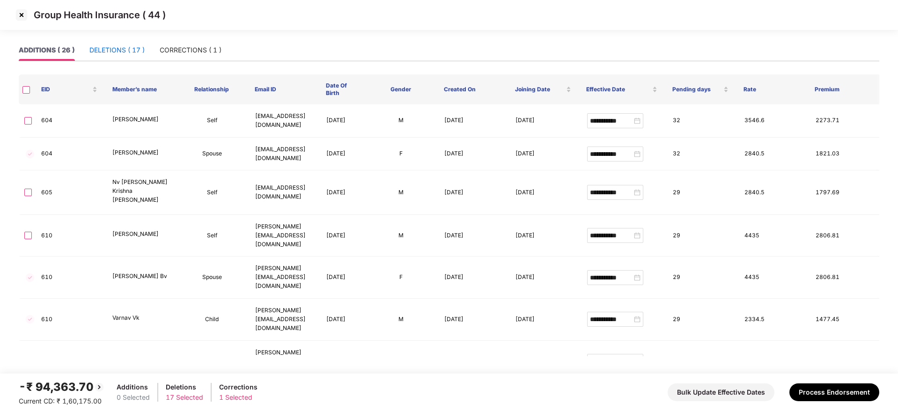
click at [127, 50] on div "DELETIONS ( 17 )" at bounding box center [116, 50] width 55 height 10
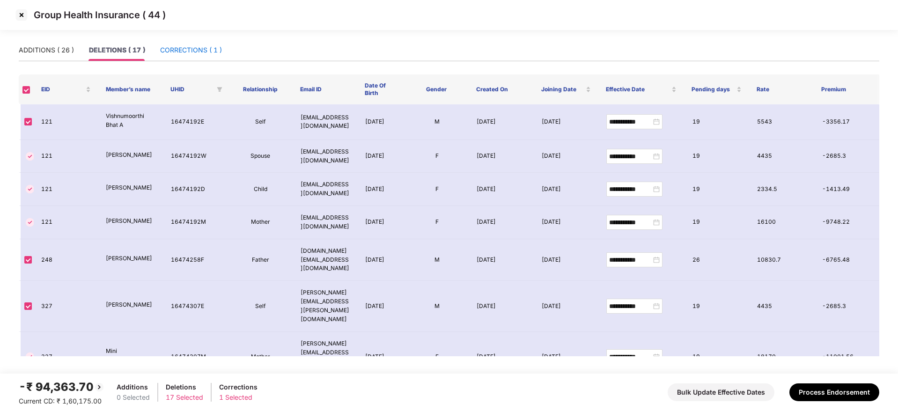
click at [196, 46] on div "CORRECTIONS ( 1 )" at bounding box center [191, 50] width 62 height 10
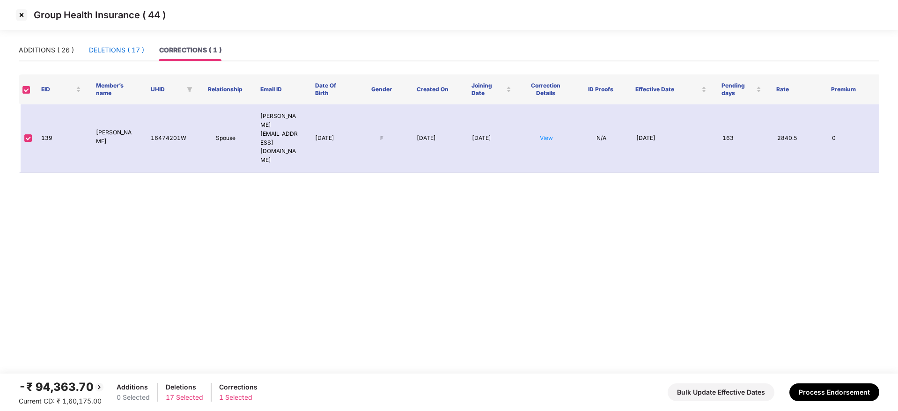
click at [108, 47] on div "DELETIONS ( 17 )" at bounding box center [116, 50] width 55 height 10
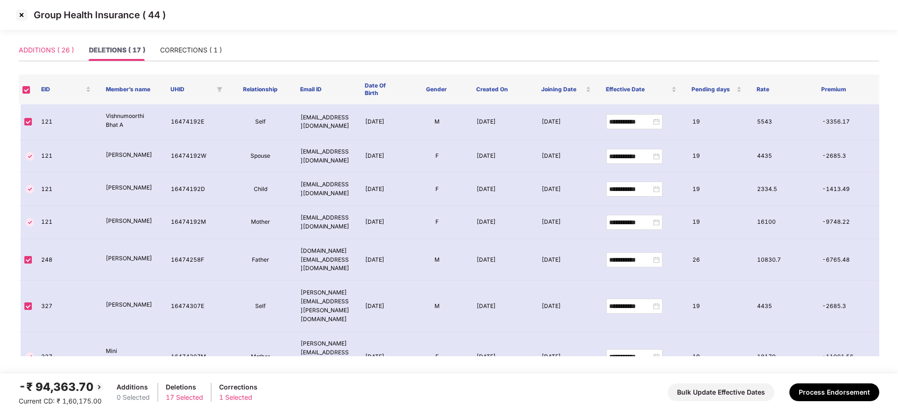
click at [60, 56] on div "ADDITIONS ( 26 )" at bounding box center [46, 50] width 55 height 22
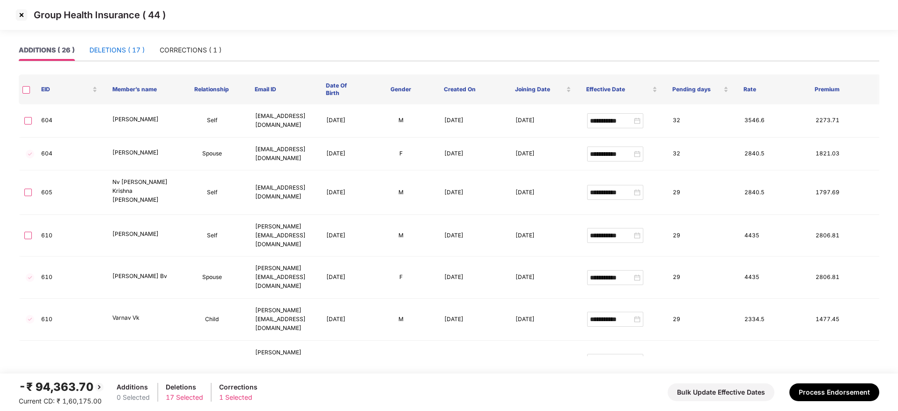
click at [113, 53] on div "DELETIONS ( 17 )" at bounding box center [116, 50] width 55 height 10
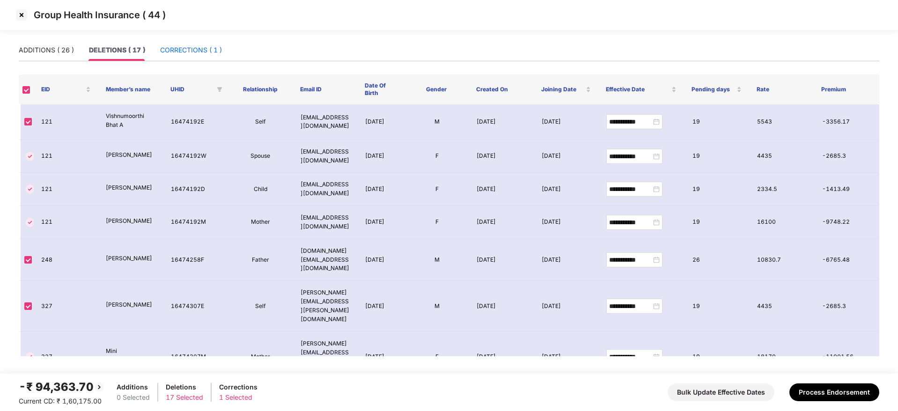
click at [184, 45] on div "CORRECTIONS ( 1 )" at bounding box center [191, 50] width 62 height 10
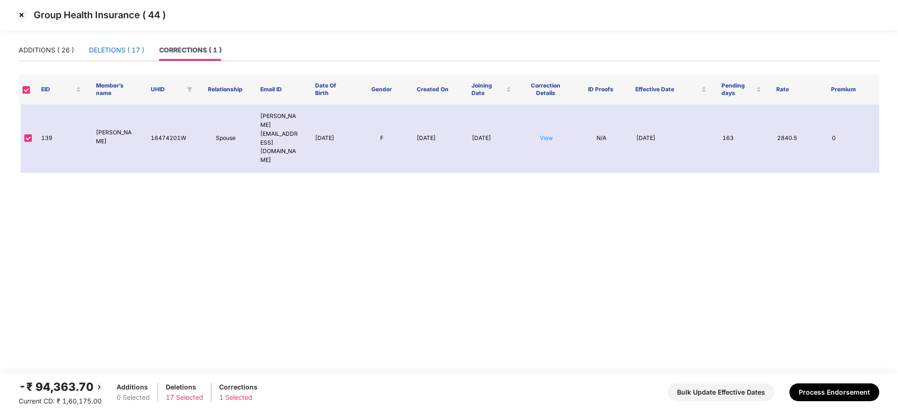
click at [113, 49] on div "DELETIONS ( 17 )" at bounding box center [116, 50] width 55 height 10
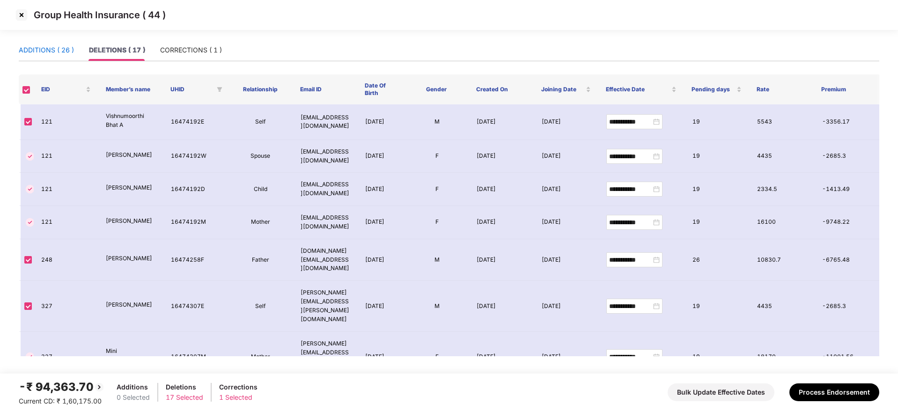
click at [54, 48] on div "ADDITIONS ( 26 )" at bounding box center [46, 50] width 55 height 10
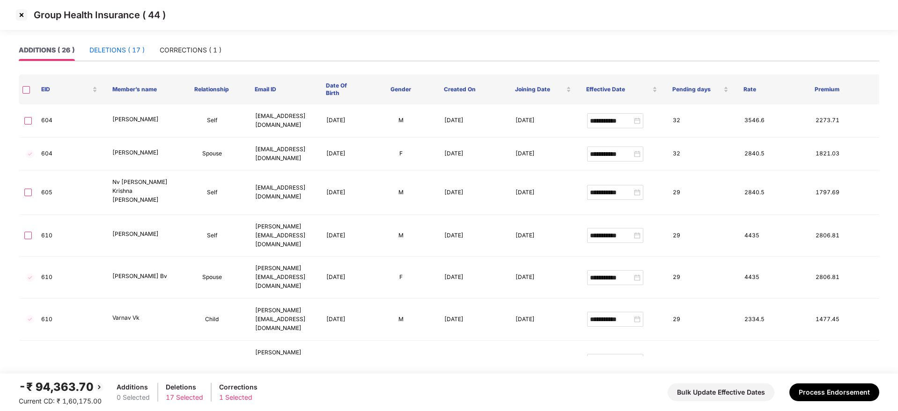
click at [119, 48] on div "DELETIONS ( 17 )" at bounding box center [116, 50] width 55 height 10
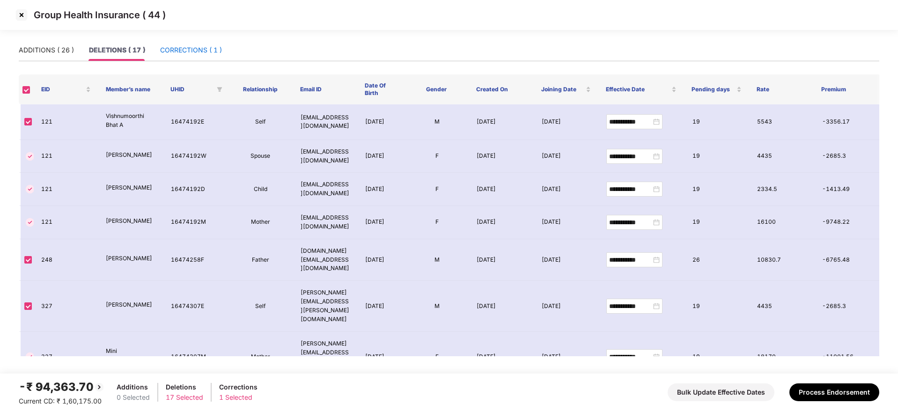
drag, startPoint x: 183, startPoint y: 47, endPoint x: 210, endPoint y: 35, distance: 30.0
click at [204, 38] on section "**********" at bounding box center [449, 205] width 898 height 411
click at [118, 47] on div "DELETIONS ( 17 )" at bounding box center [117, 50] width 56 height 10
click at [188, 52] on div "CORRECTIONS ( 1 )" at bounding box center [191, 50] width 62 height 10
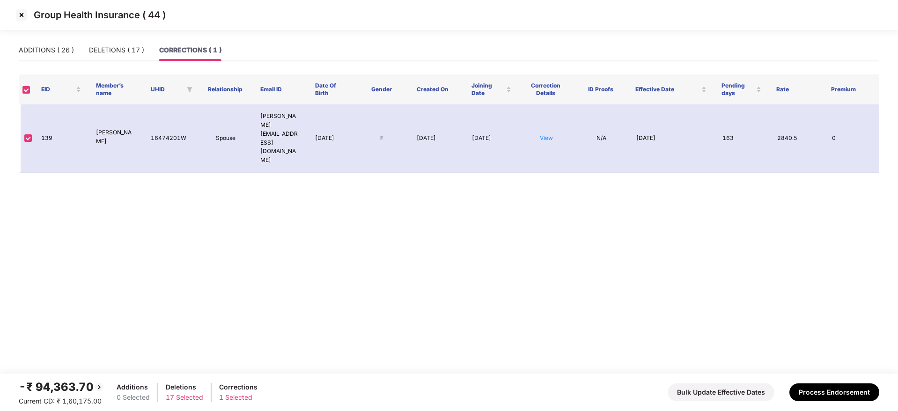
click at [51, 38] on div "Group Health Insurance ( 44 )" at bounding box center [449, 19] width 898 height 39
click at [50, 45] on div "ADDITIONS ( 26 )" at bounding box center [46, 50] width 55 height 10
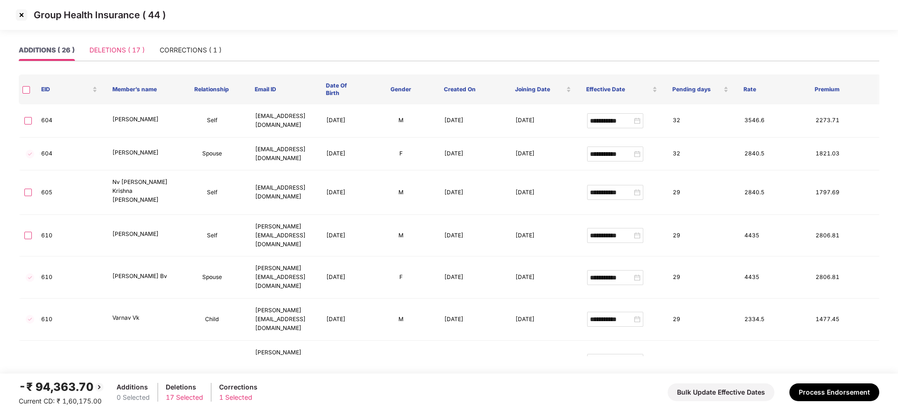
click at [120, 57] on div "DELETIONS ( 17 )" at bounding box center [116, 50] width 55 height 22
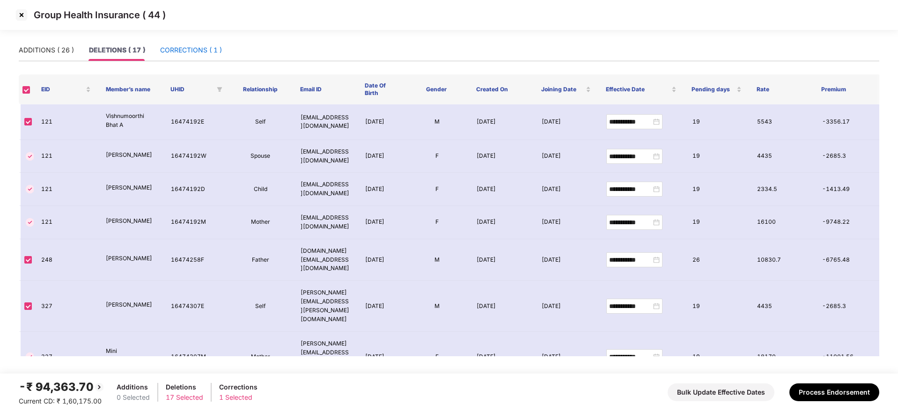
click at [173, 54] on div "CORRECTIONS ( 1 )" at bounding box center [191, 50] width 62 height 10
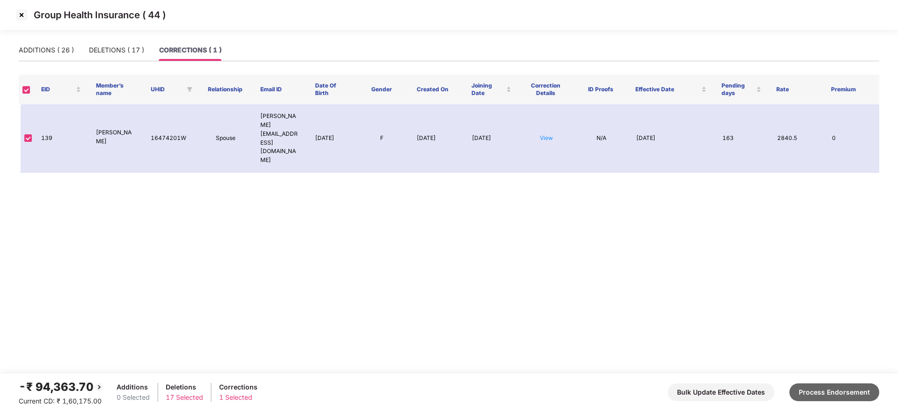
click at [808, 391] on button "Process Endorsement" at bounding box center [834, 393] width 90 height 18
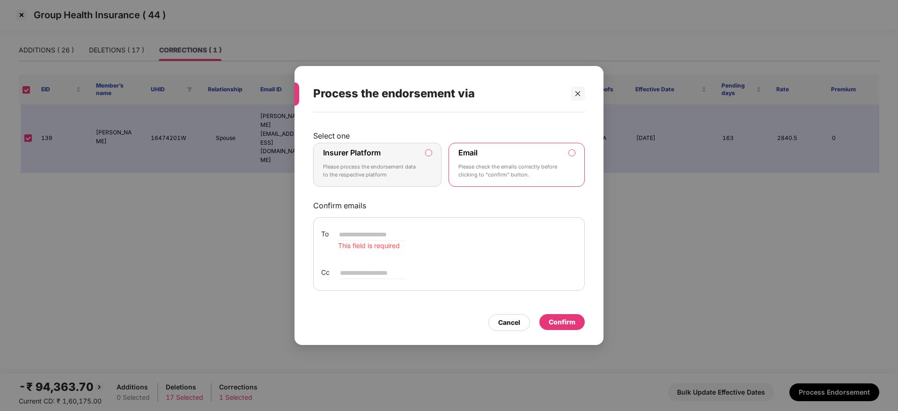
click at [384, 170] on p "Please process the endorsement data to the respective platform" at bounding box center [371, 171] width 96 height 16
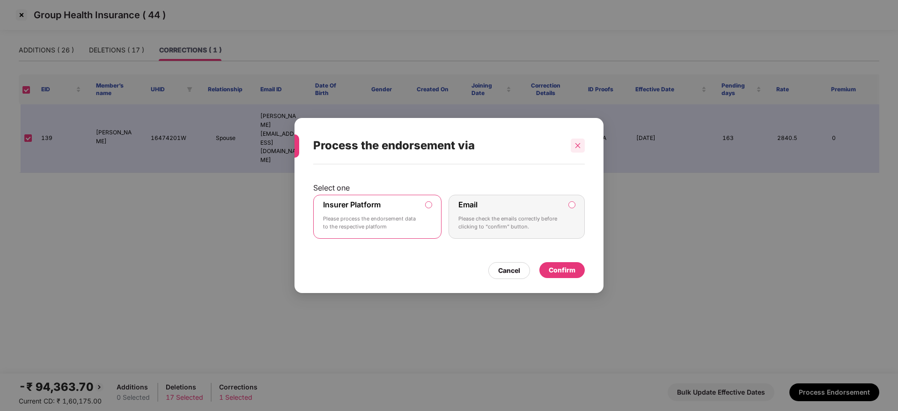
click at [580, 145] on icon "close" at bounding box center [578, 145] width 7 height 7
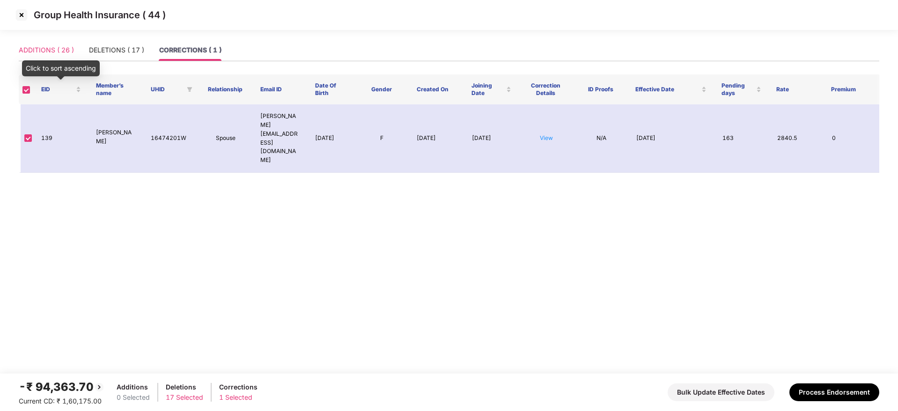
click at [46, 44] on div "ADDITIONS ( 26 )" at bounding box center [46, 50] width 55 height 22
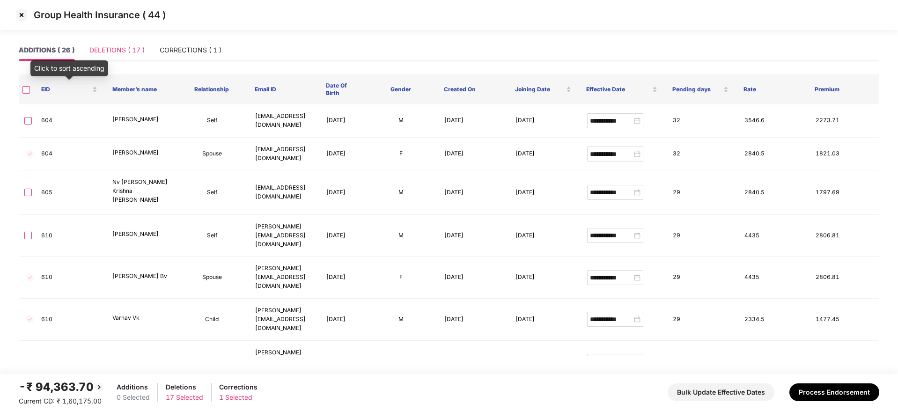
click at [93, 43] on div "DELETIONS ( 17 )" at bounding box center [116, 50] width 55 height 22
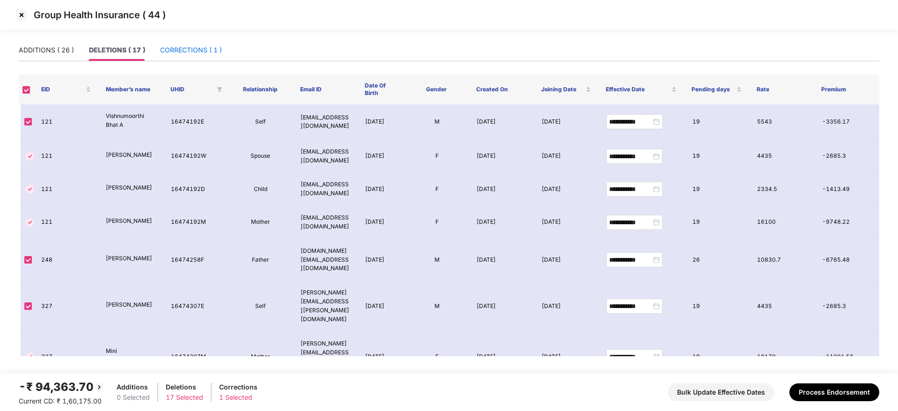
click at [184, 51] on div "CORRECTIONS ( 1 )" at bounding box center [191, 50] width 62 height 10
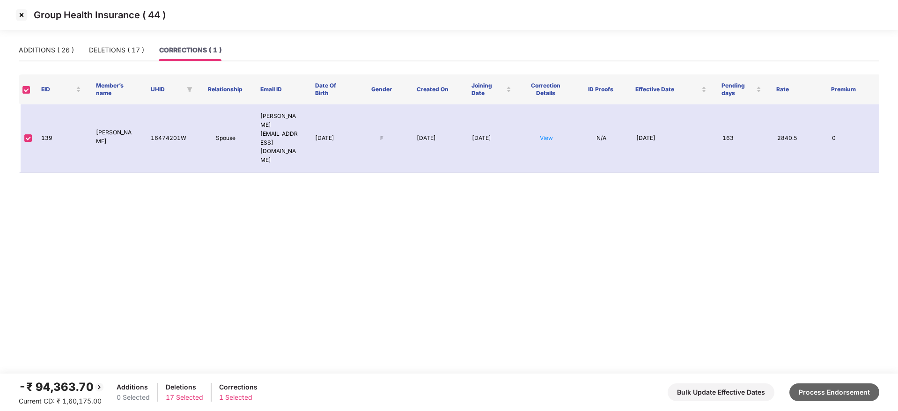
click at [826, 391] on button "Process Endorsement" at bounding box center [834, 393] width 90 height 18
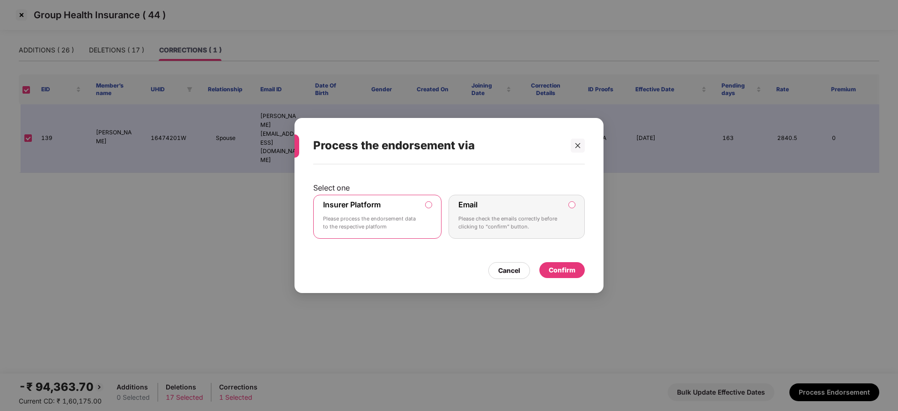
drag, startPoint x: 575, startPoint y: 269, endPoint x: 568, endPoint y: 300, distance: 31.8
click at [575, 271] on div "Confirm" at bounding box center [561, 270] width 45 height 16
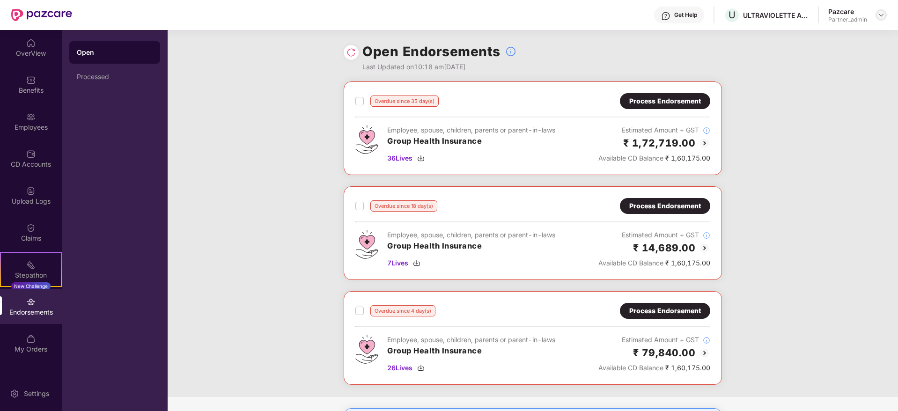
click at [879, 18] on img at bounding box center [881, 14] width 7 height 7
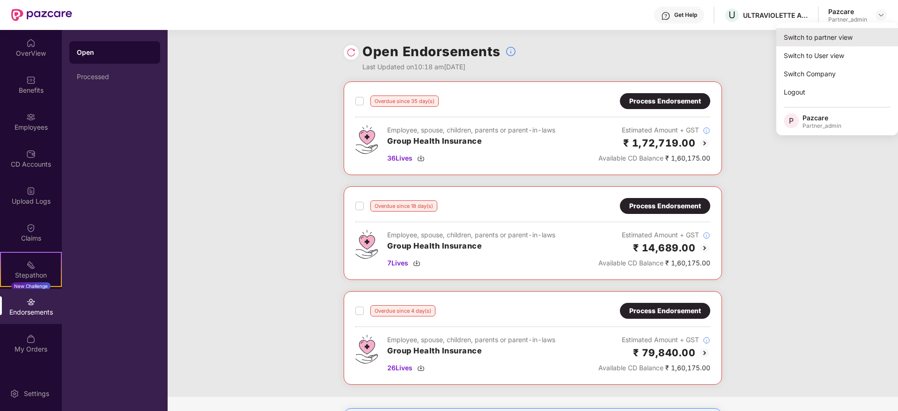
click at [861, 31] on div "Switch to partner view" at bounding box center [837, 37] width 122 height 18
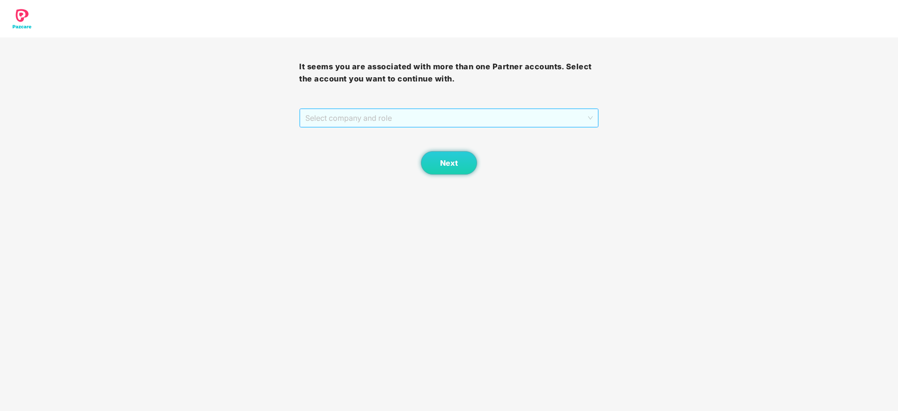
click at [484, 121] on span "Select company and role" at bounding box center [448, 118] width 287 height 18
click at [399, 152] on div "Pazcare - PARTNER_ADMIN" at bounding box center [449, 152] width 288 height 10
click at [448, 153] on button "Next" at bounding box center [449, 162] width 56 height 23
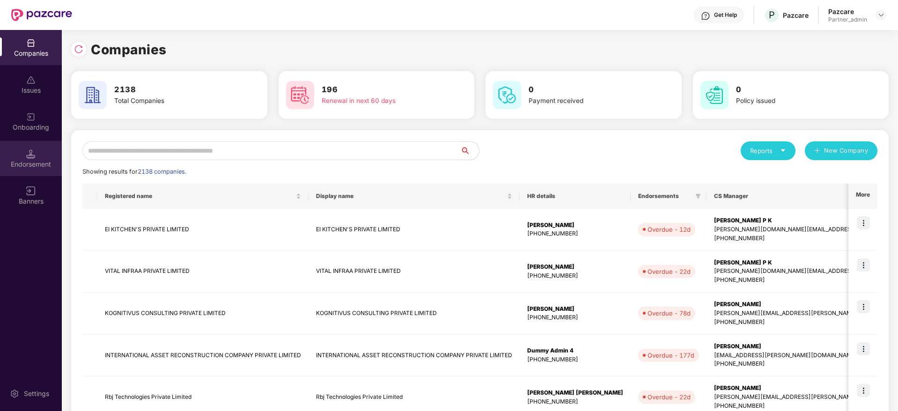
click at [36, 172] on div "Endorsement" at bounding box center [31, 158] width 62 height 35
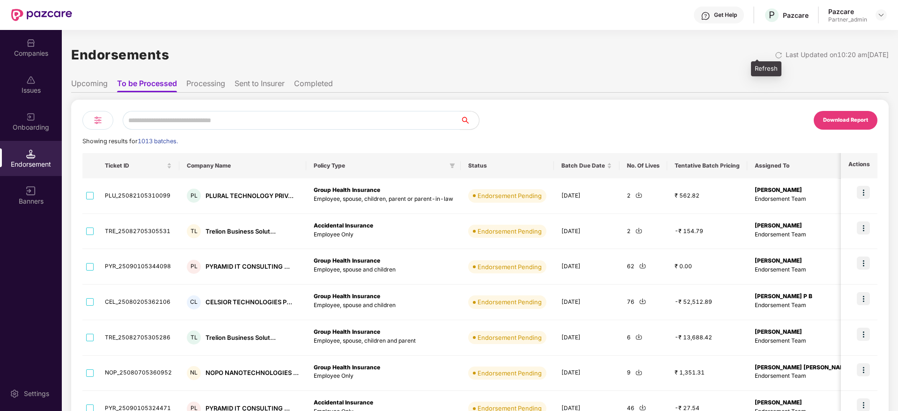
click at [775, 58] on img at bounding box center [778, 55] width 7 height 7
click at [99, 123] on img at bounding box center [97, 120] width 11 height 11
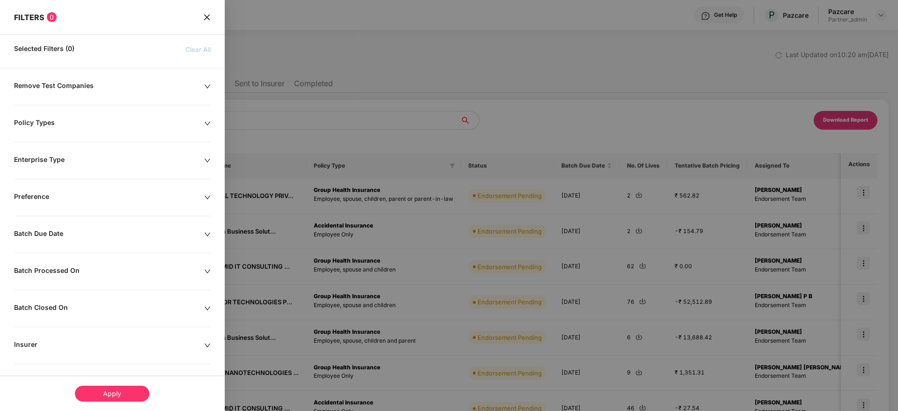
click at [206, 233] on icon "down" at bounding box center [207, 234] width 7 height 7
click at [96, 265] on div at bounding box center [59, 263] width 81 height 10
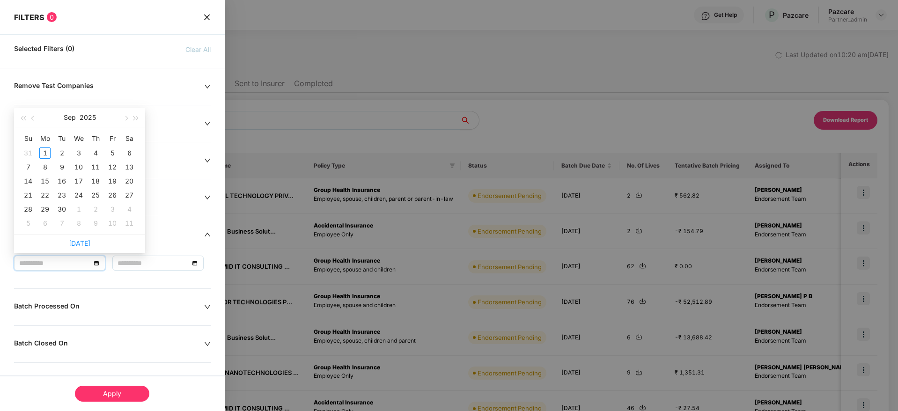
type input "**********"
click at [33, 118] on span "button" at bounding box center [33, 118] width 5 height 5
type input "**********"
click at [45, 207] on div "25" at bounding box center [44, 209] width 11 height 11
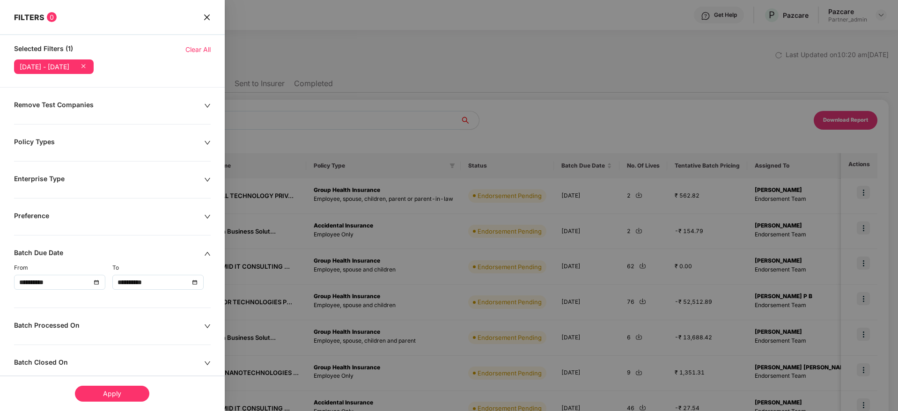
click at [196, 284] on div "**********" at bounding box center [158, 282] width 81 height 10
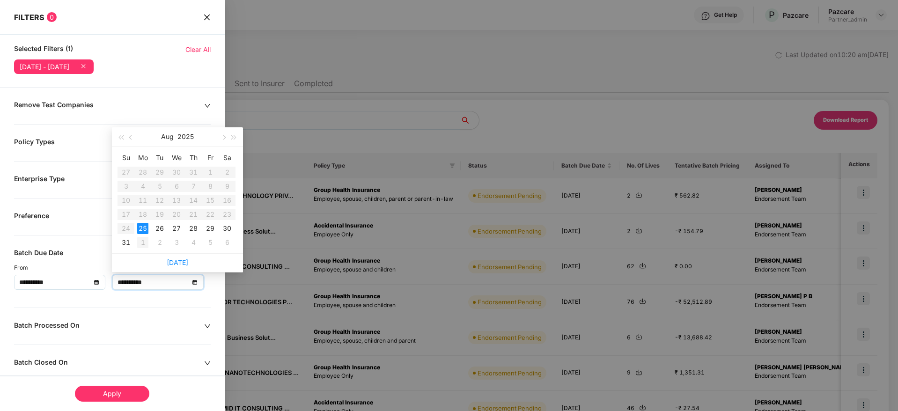
type input "**********"
click at [142, 241] on div "1" at bounding box center [142, 242] width 11 height 11
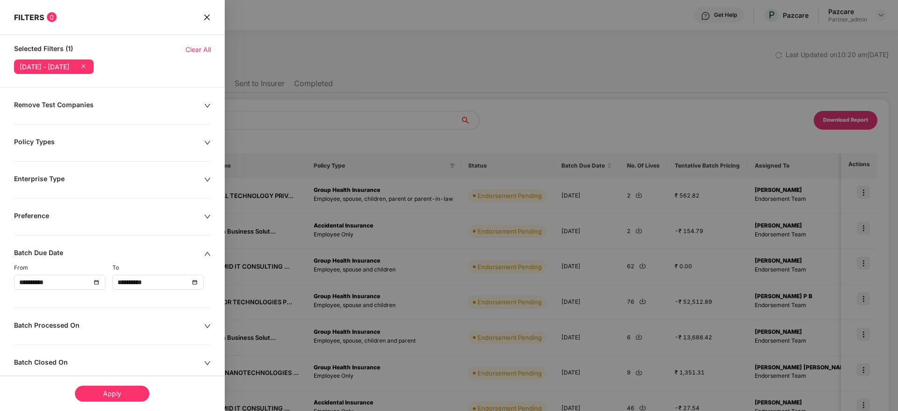
click at [129, 388] on div "Apply" at bounding box center [112, 394] width 74 height 16
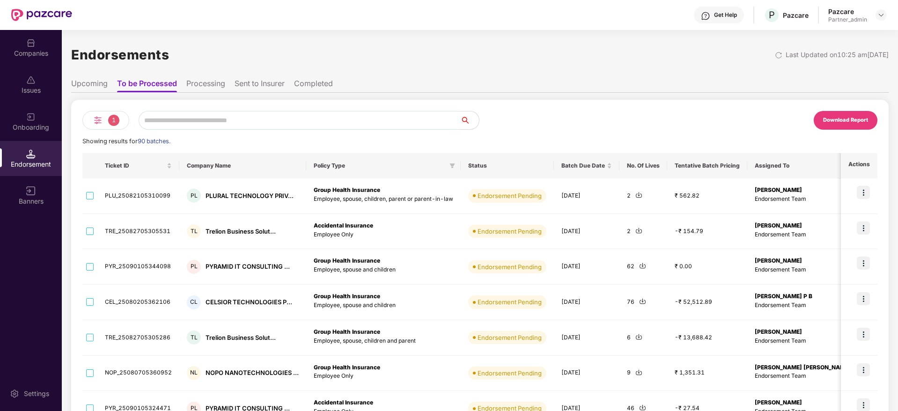
click at [98, 125] on img at bounding box center [97, 120] width 11 height 11
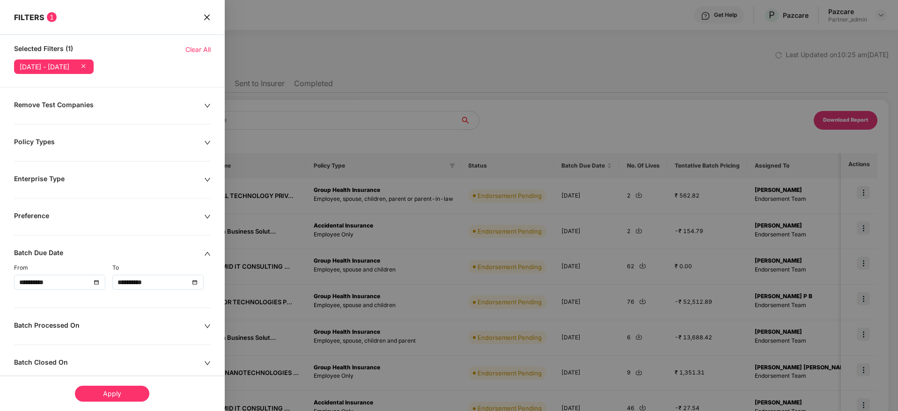
drag, startPoint x: 737, startPoint y: 108, endPoint x: 793, endPoint y: 114, distance: 57.0
click at [736, 107] on div at bounding box center [449, 205] width 898 height 411
click at [208, 15] on icon "close" at bounding box center [207, 17] width 6 height 6
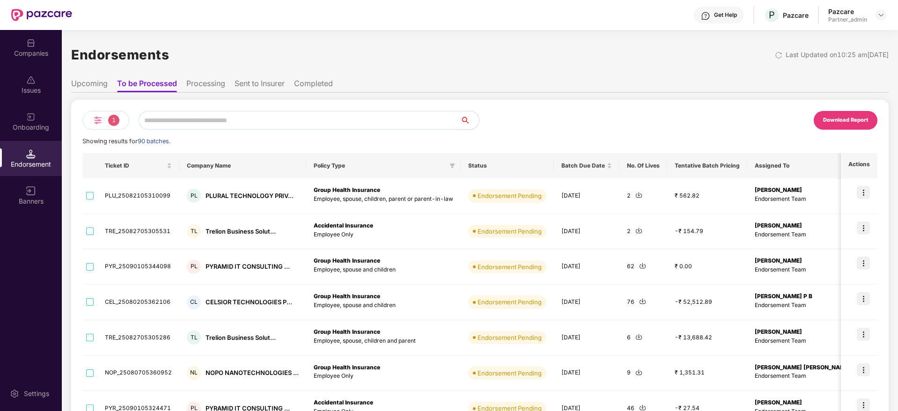
click at [834, 122] on div "Download Report" at bounding box center [845, 120] width 45 height 8
click at [97, 125] on img at bounding box center [97, 120] width 11 height 11
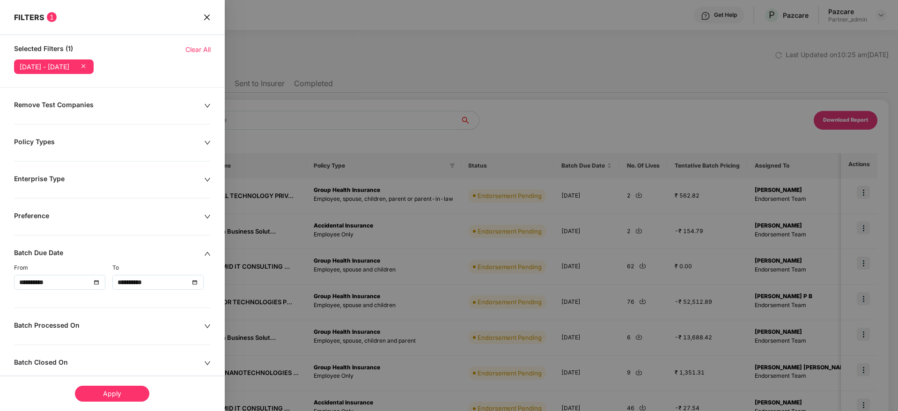
click at [191, 281] on div "**********" at bounding box center [158, 282] width 81 height 10
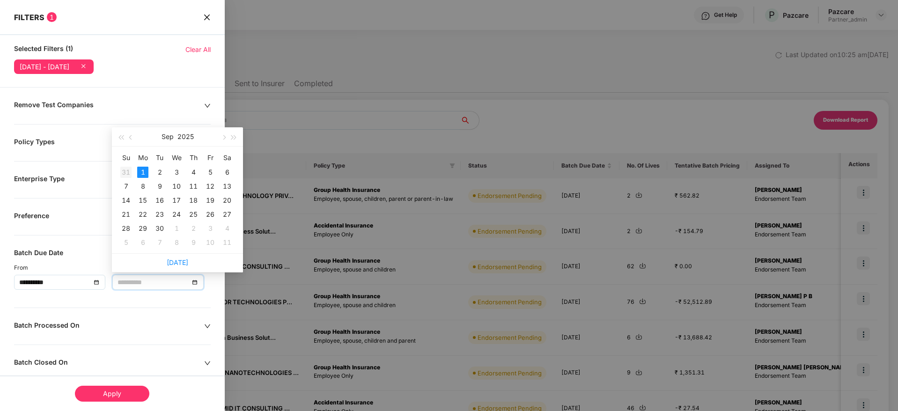
type input "**********"
click at [125, 171] on div "31" at bounding box center [125, 172] width 11 height 11
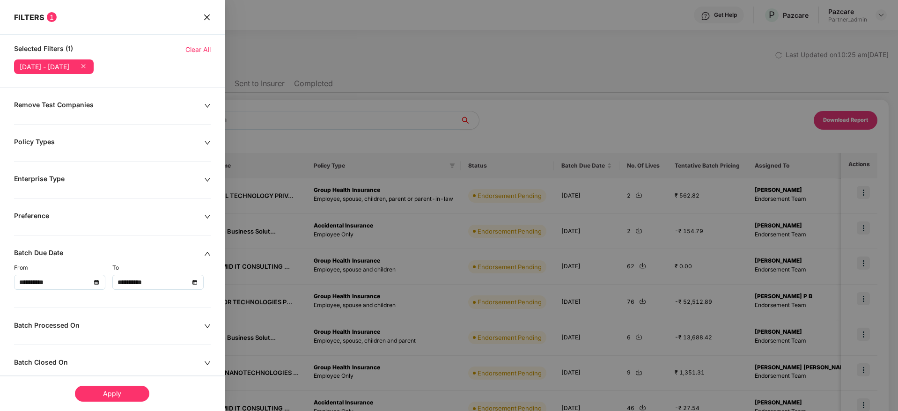
click at [139, 391] on div "Apply" at bounding box center [112, 394] width 74 height 16
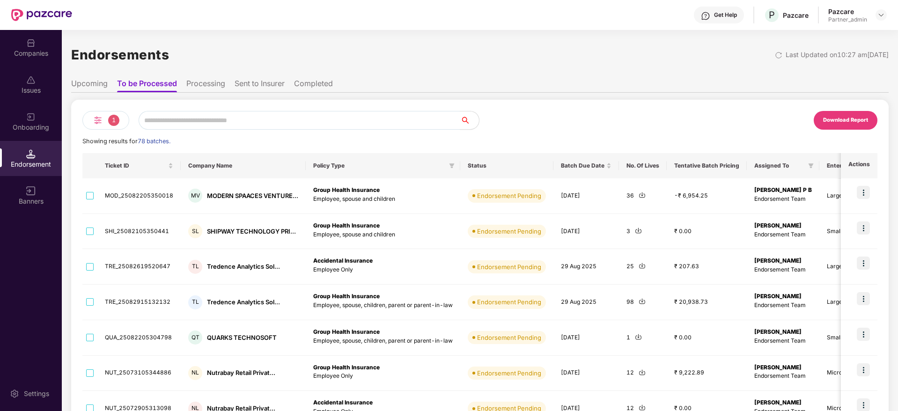
click at [845, 120] on div "Download Report" at bounding box center [845, 120] width 45 height 8
